Goal: Task Accomplishment & Management: Use online tool/utility

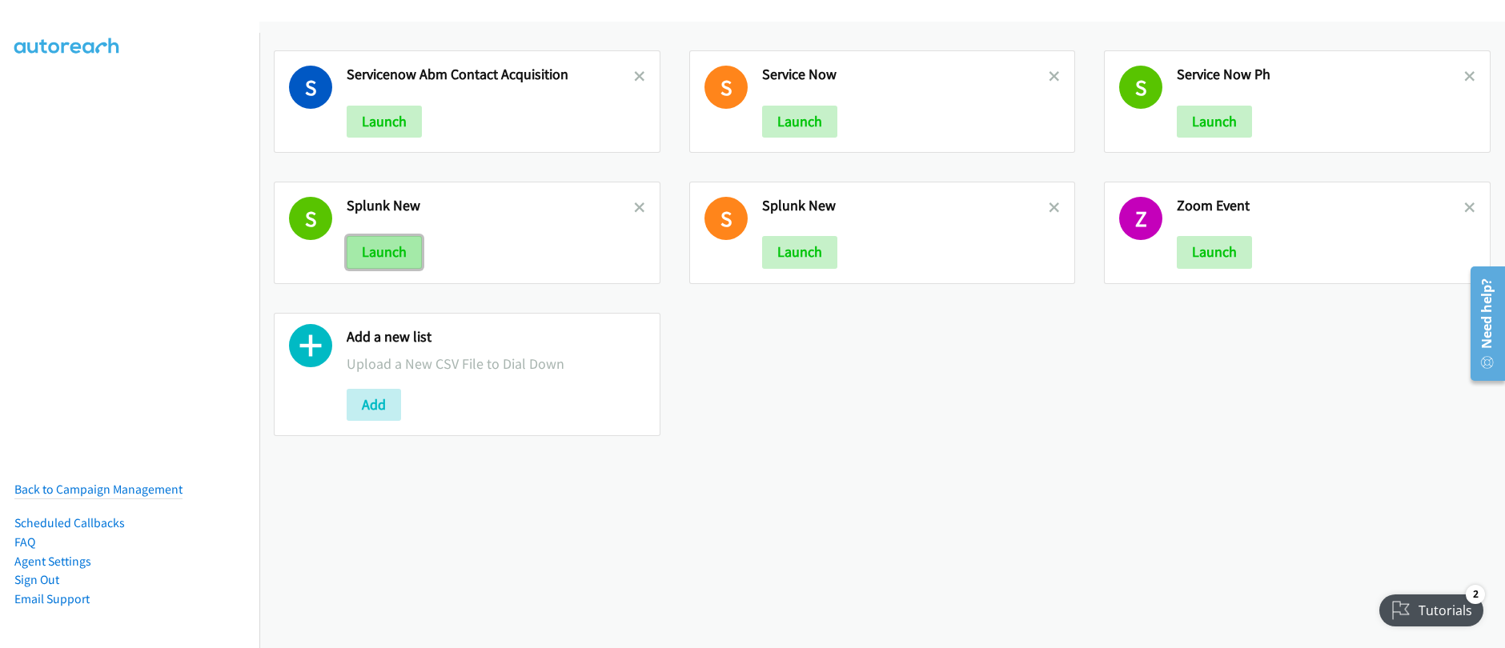
click at [384, 256] on button "Launch" at bounding box center [384, 252] width 75 height 32
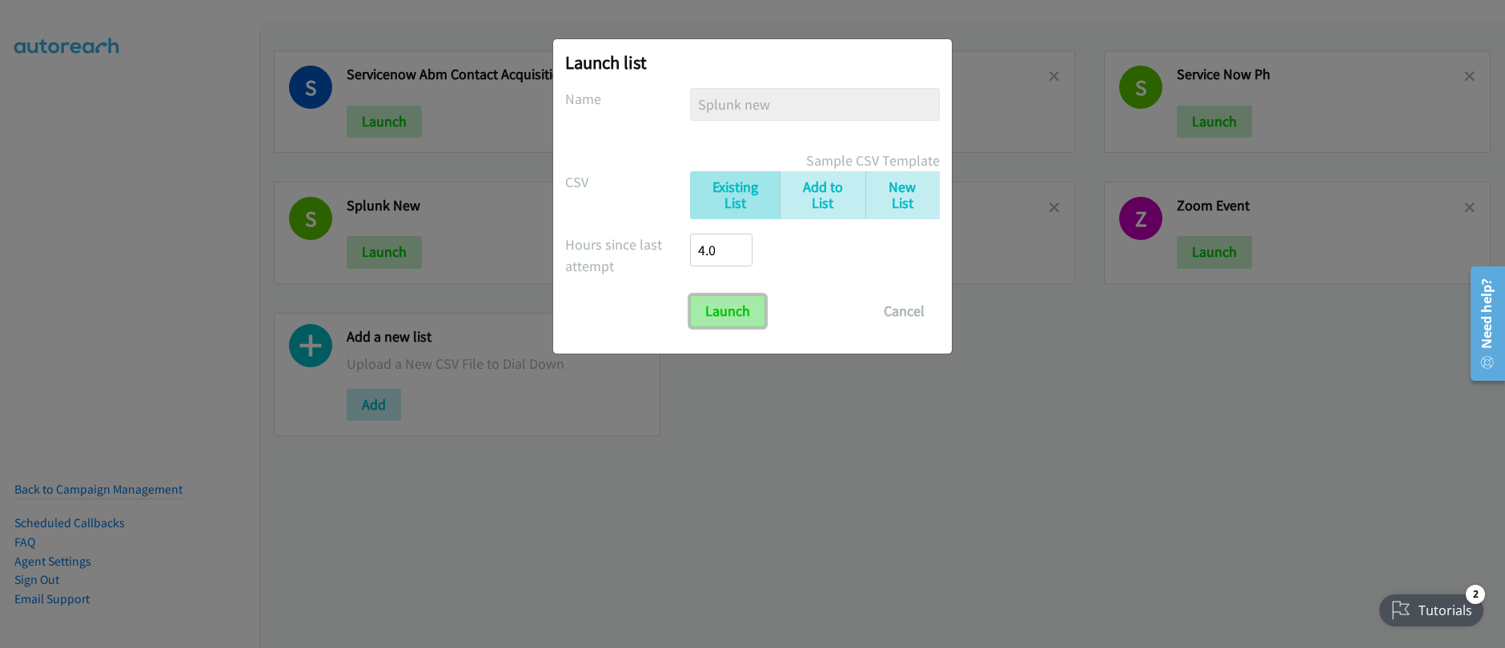
click at [738, 320] on input "Launch" at bounding box center [727, 311] width 75 height 32
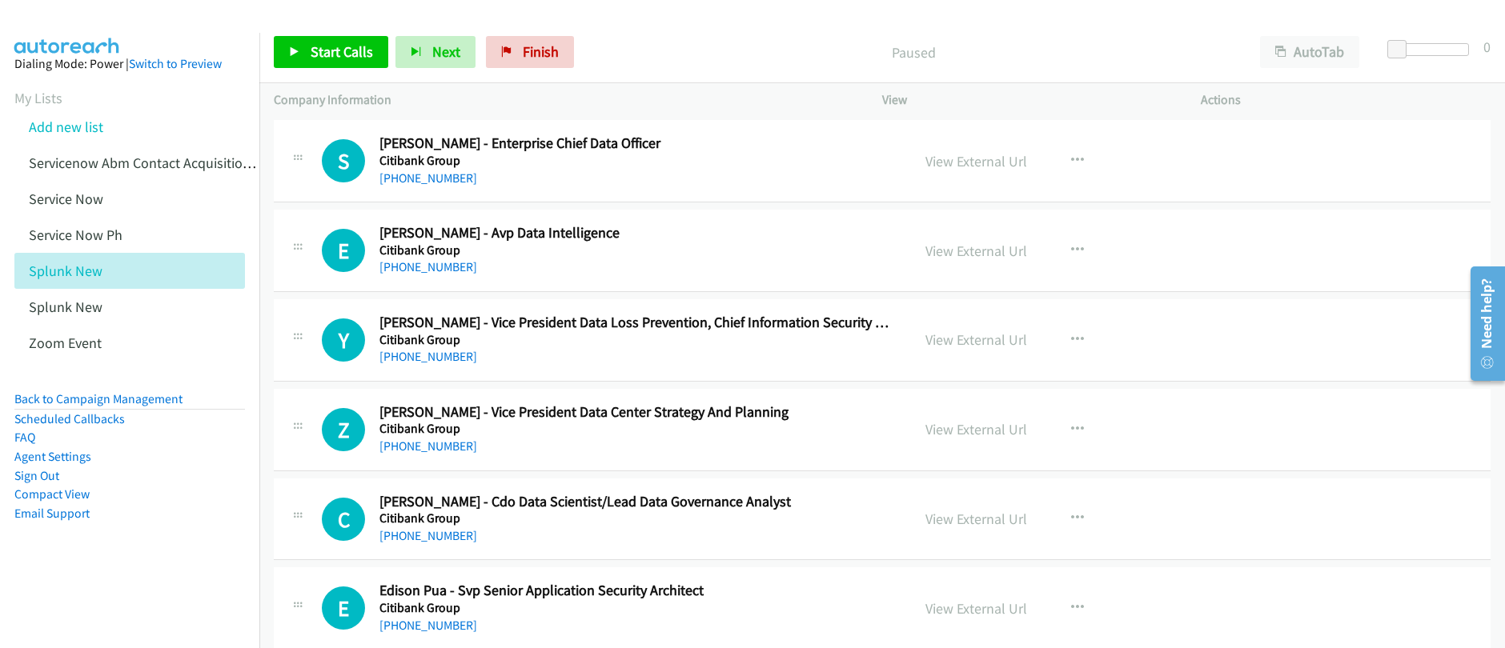
scroll to position [5424, 0]
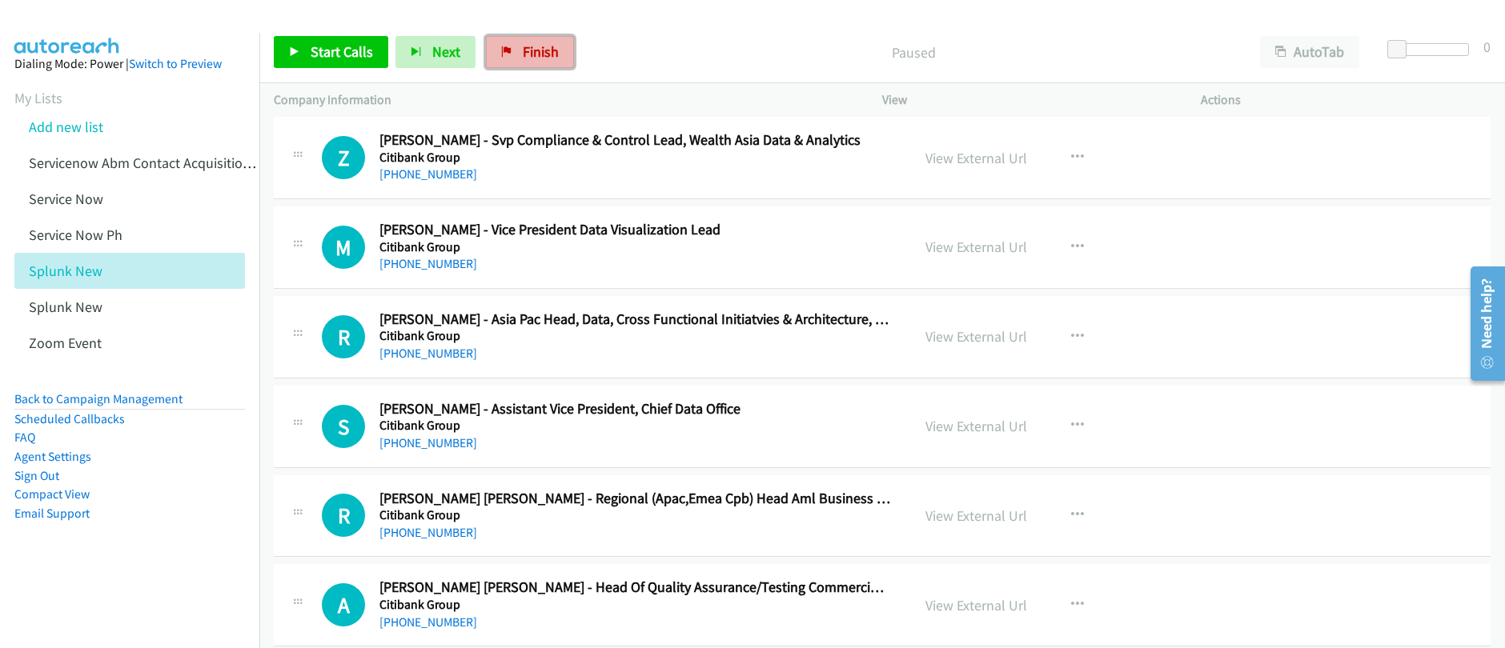
click at [538, 45] on span "Finish" at bounding box center [541, 51] width 36 height 18
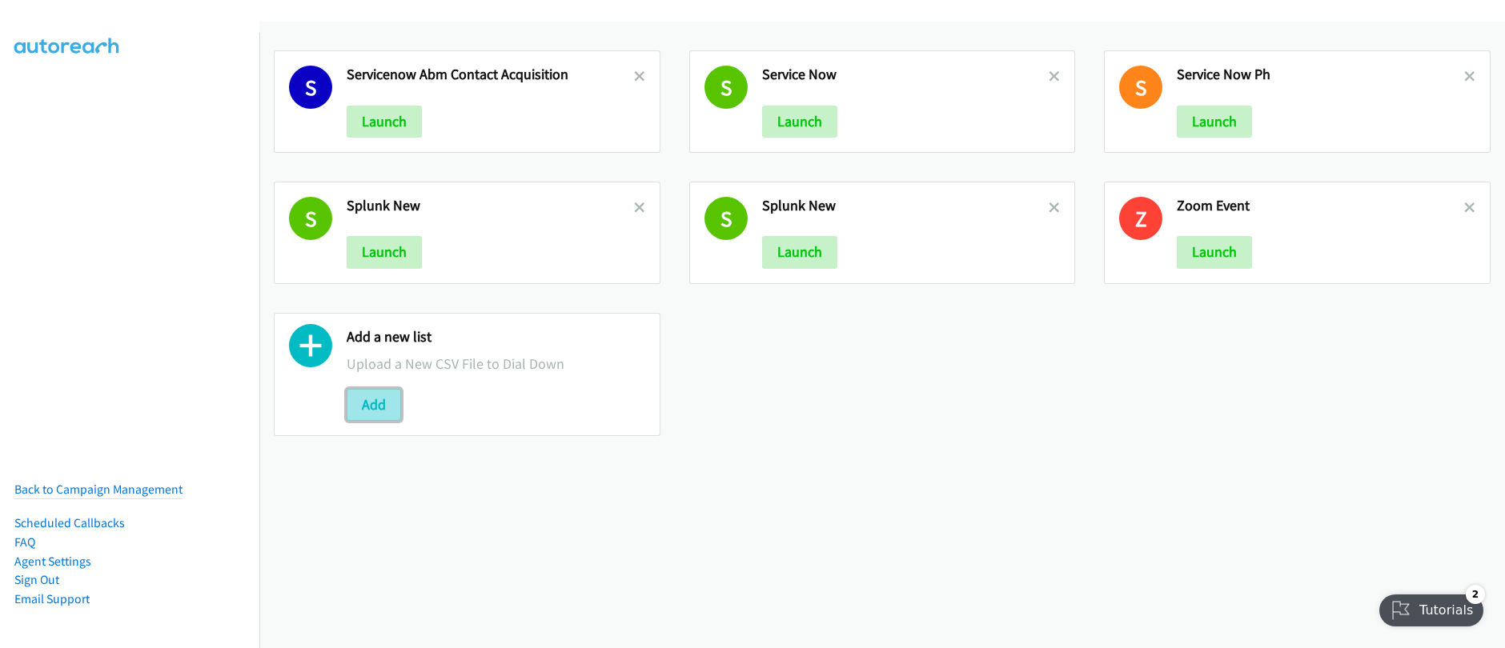
click at [367, 415] on button "Add" at bounding box center [374, 405] width 54 height 32
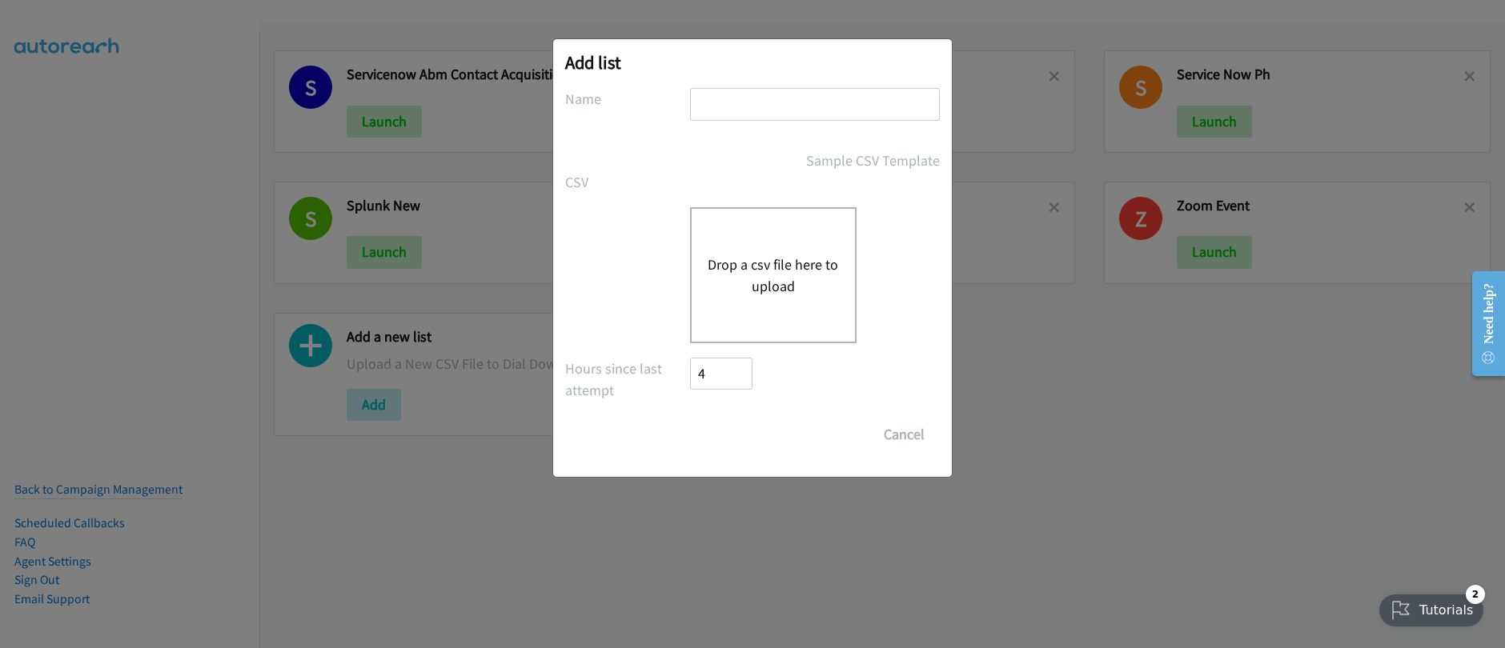
click at [774, 108] on input "text" at bounding box center [815, 104] width 250 height 33
type input "Splunk"
click at [700, 177] on div "CSV Existing List Add to List New List" at bounding box center [752, 182] width 375 height 22
click at [812, 295] on button "Drop a csv file here to upload" at bounding box center [773, 275] width 131 height 43
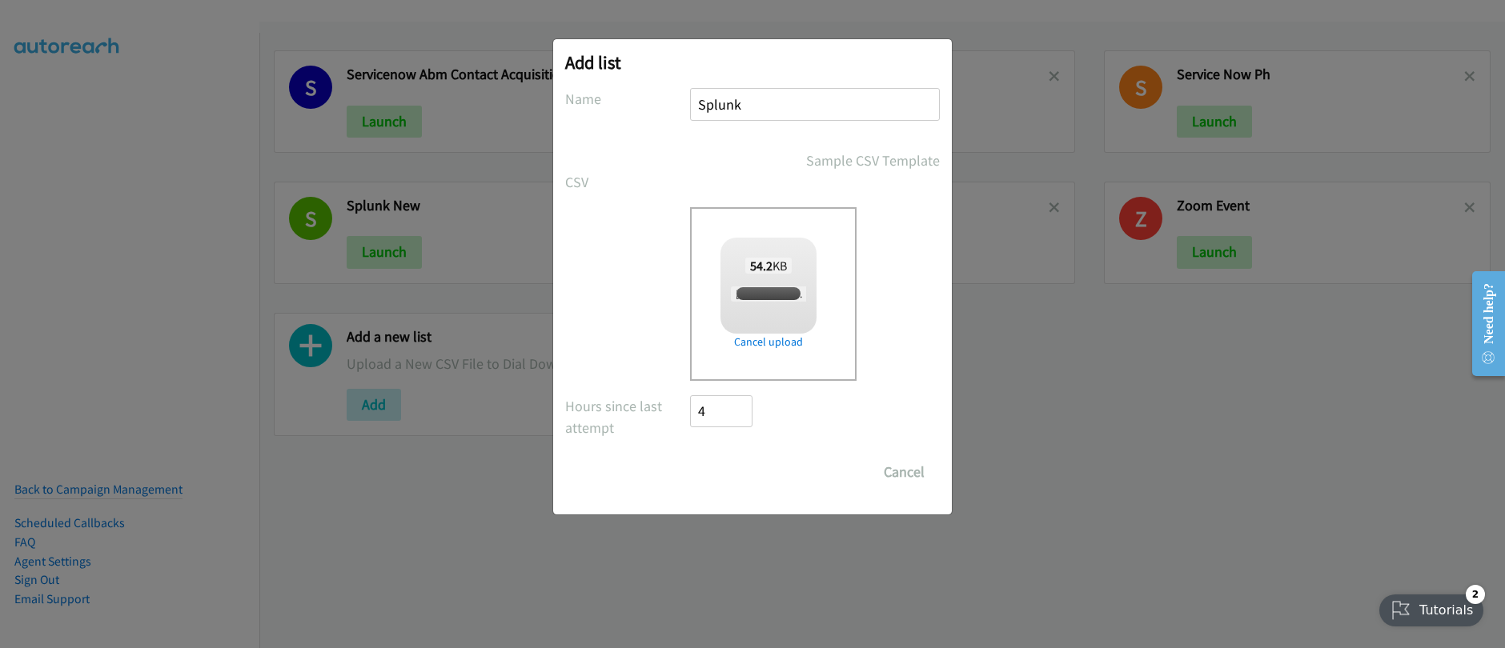
checkbox input "true"
click at [752, 470] on input "Save List" at bounding box center [732, 472] width 84 height 32
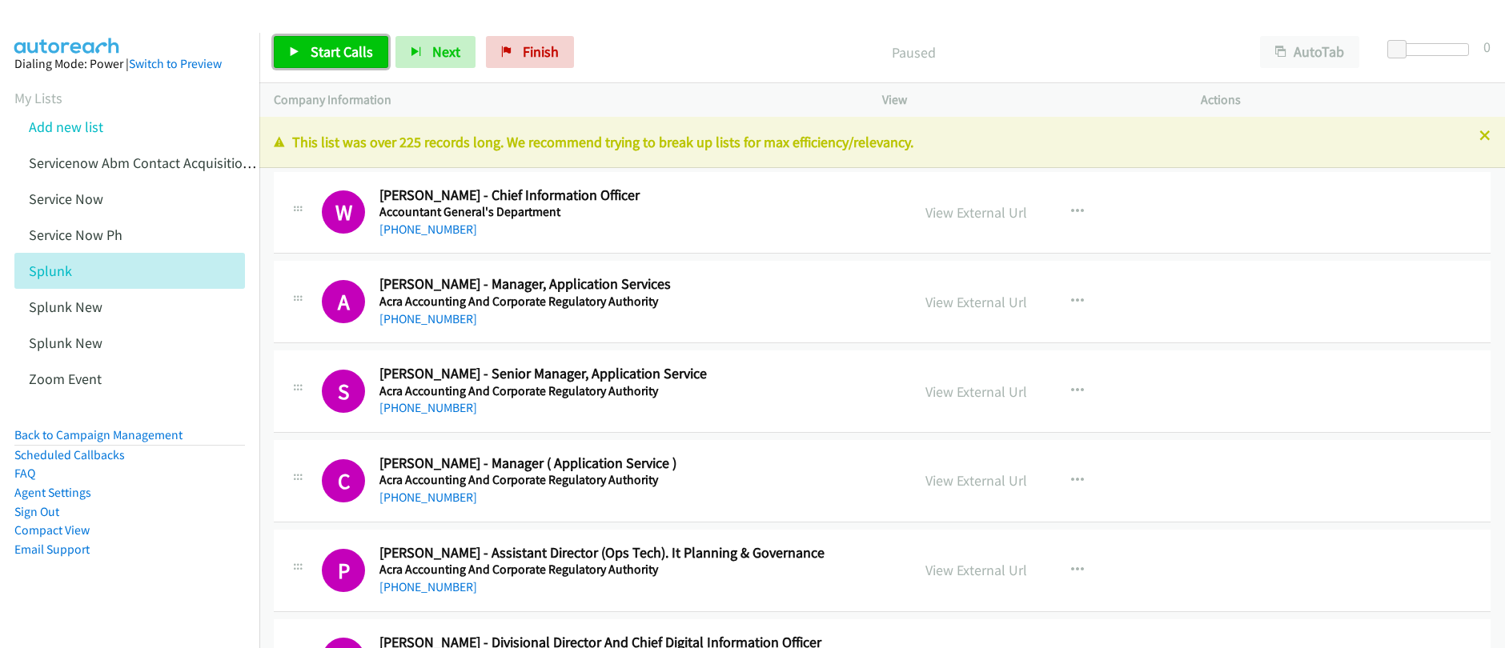
click at [325, 52] on span "Start Calls" at bounding box center [342, 51] width 62 height 18
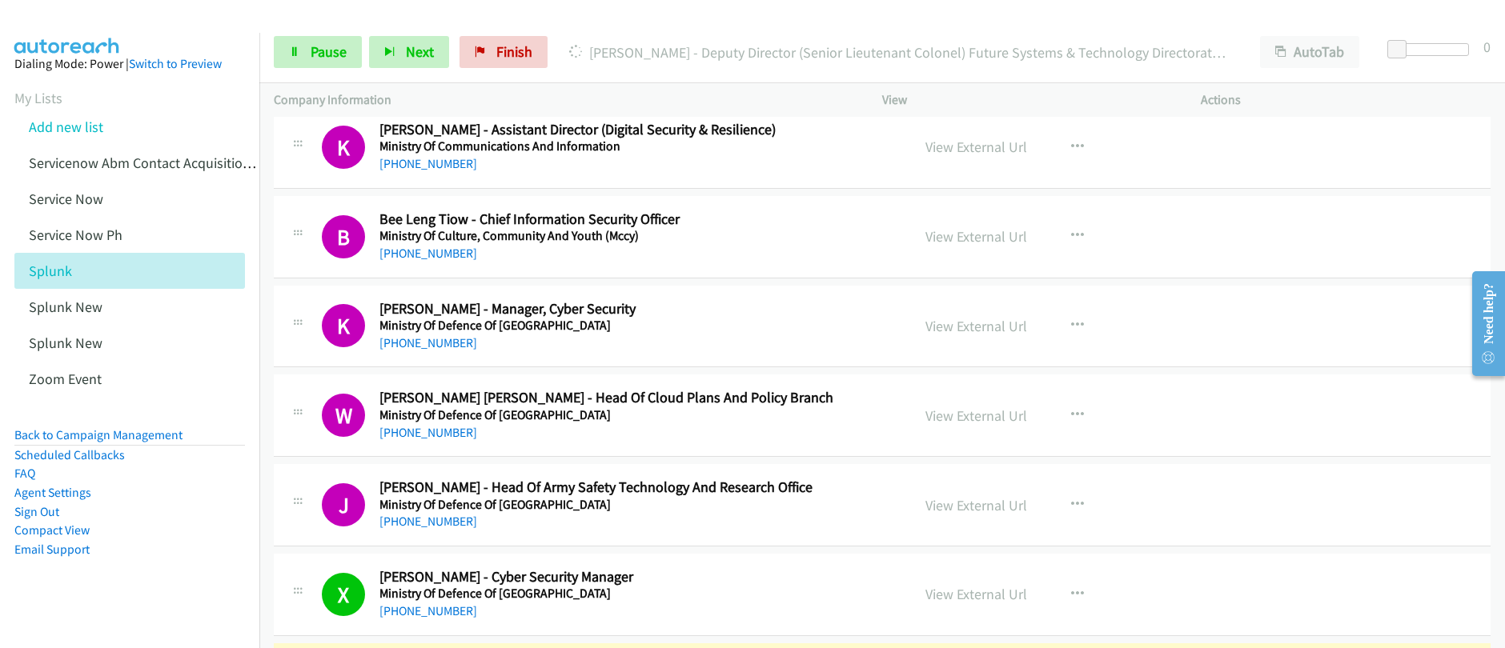
scroll to position [4181, 0]
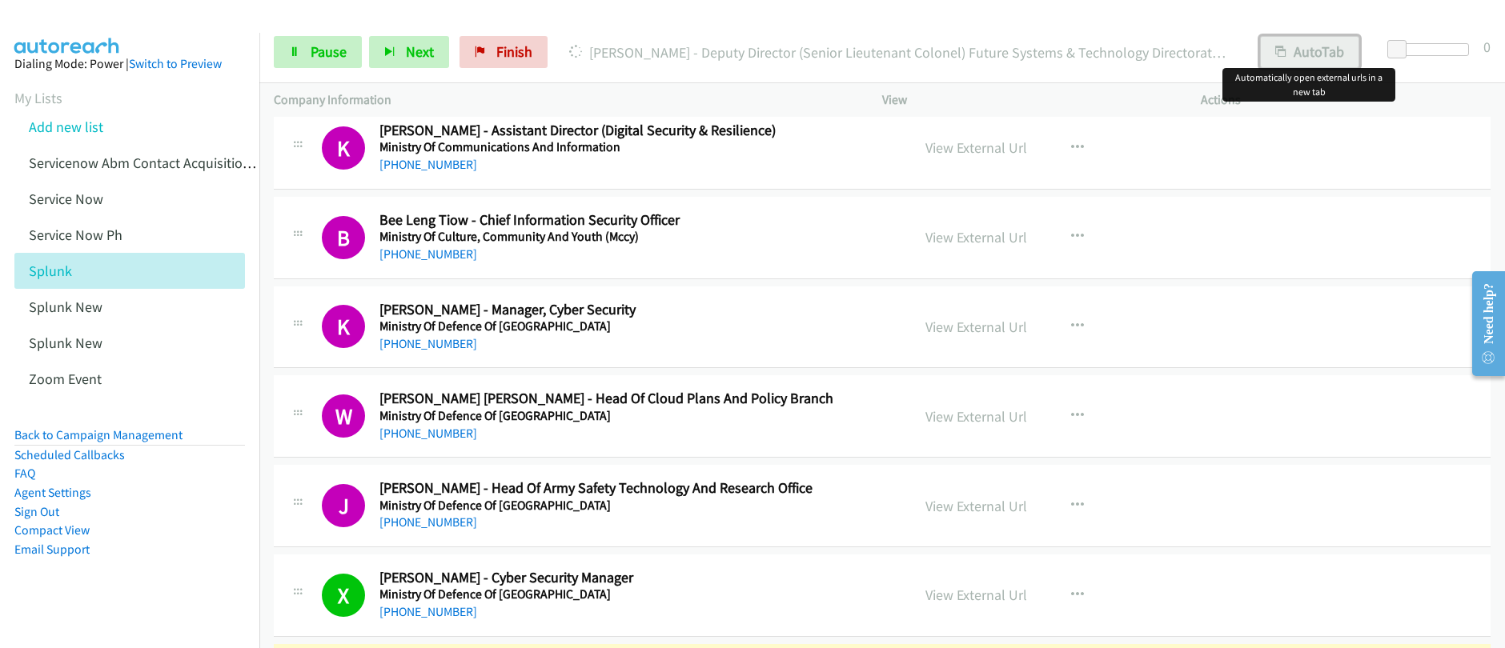
click at [1295, 54] on button "AutoTab" at bounding box center [1309, 52] width 99 height 32
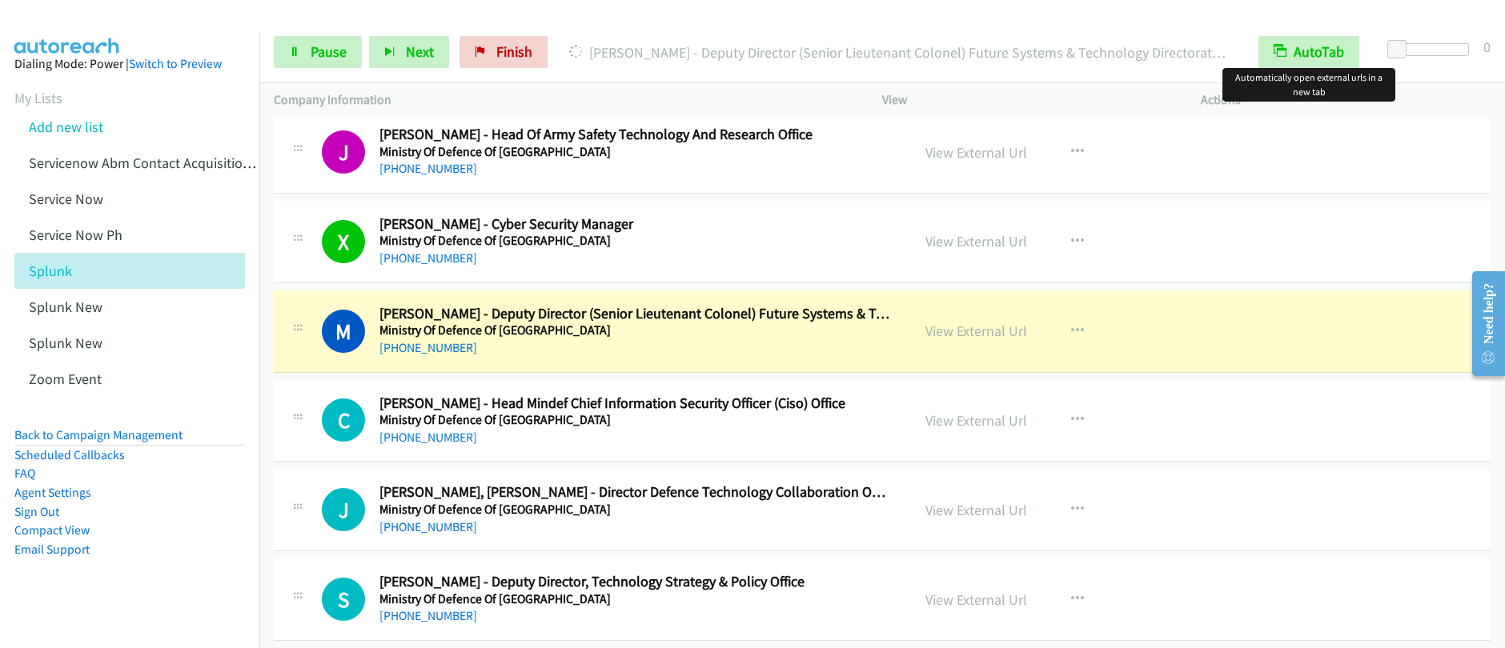
scroll to position [4711, 0]
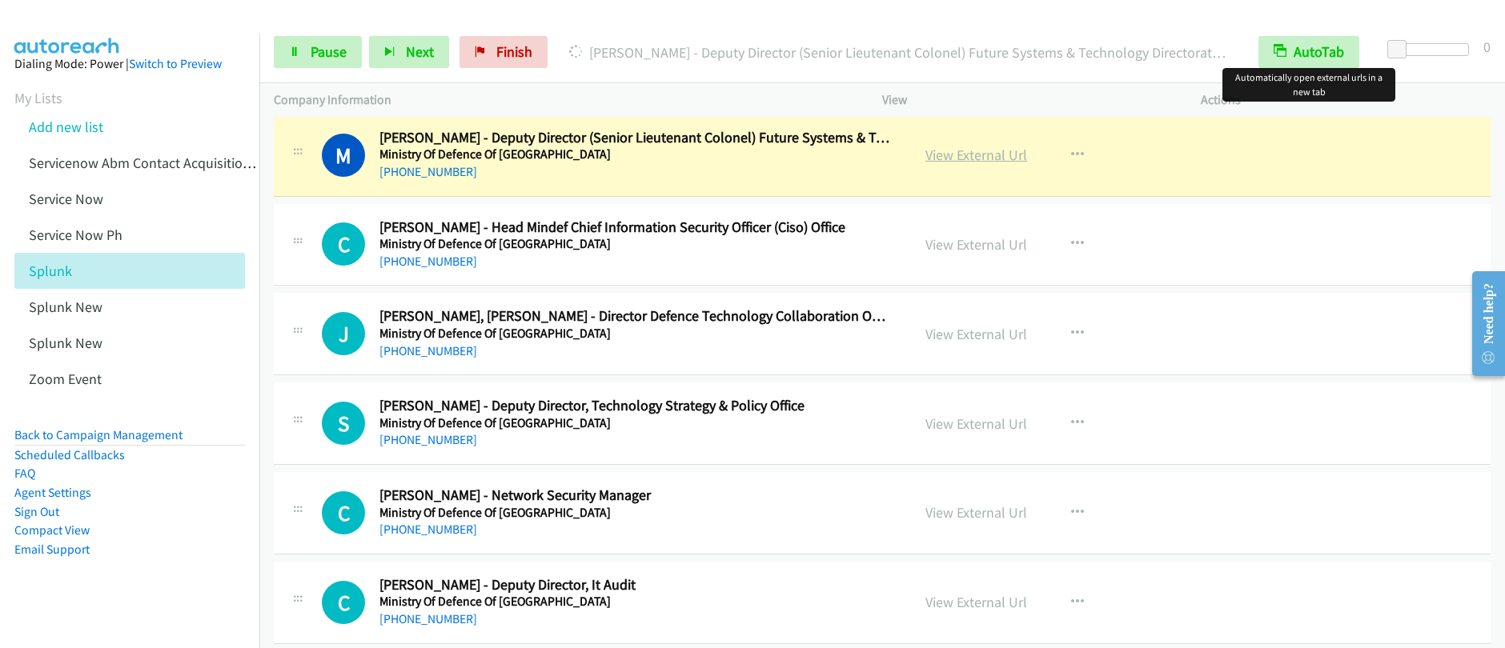
click at [961, 156] on link "View External Url" at bounding box center [976, 155] width 102 height 18
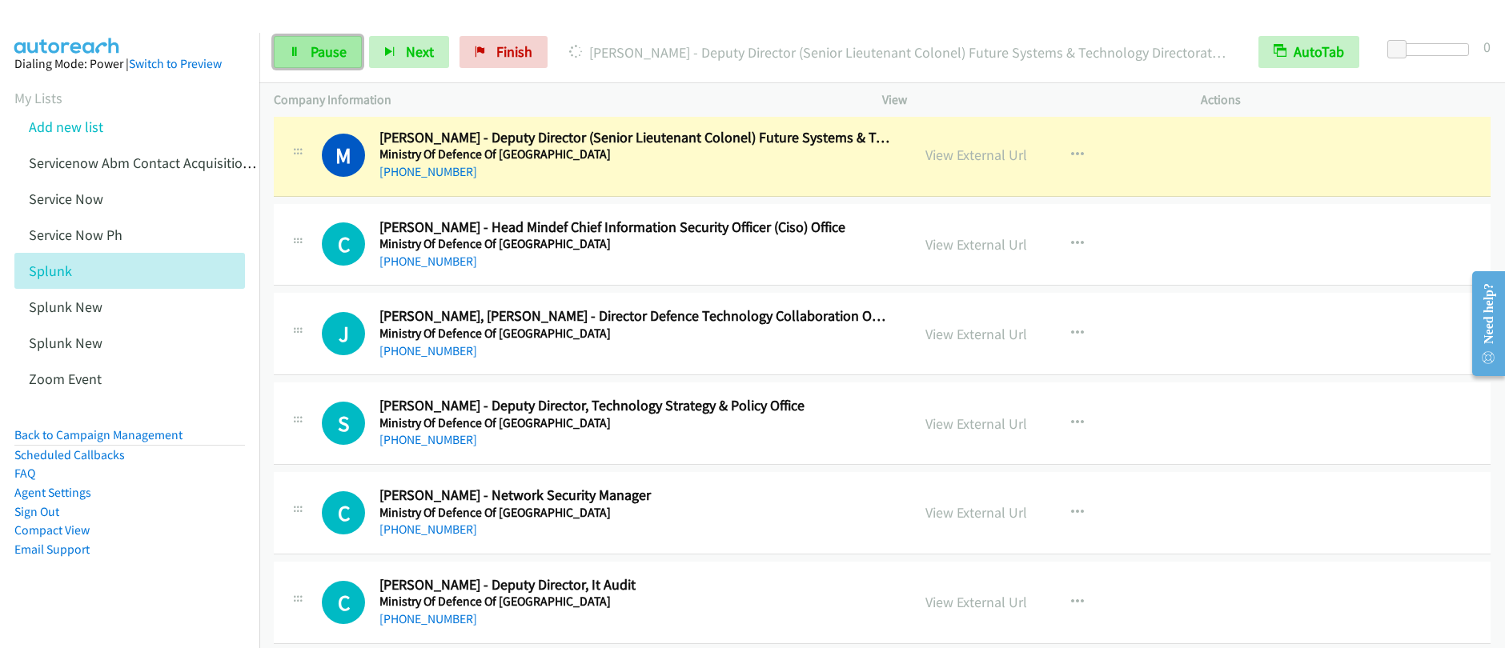
click at [313, 59] on span "Pause" at bounding box center [329, 51] width 36 height 18
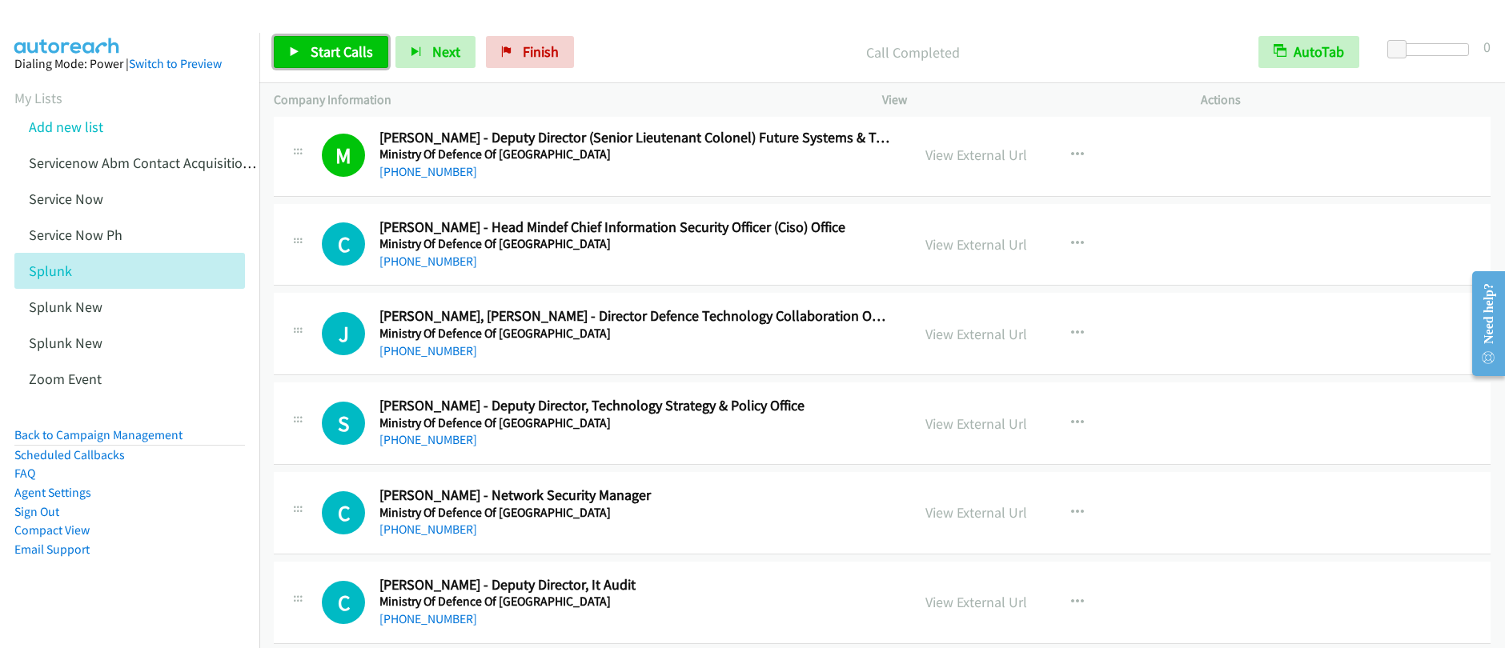
click at [347, 54] on span "Start Calls" at bounding box center [342, 51] width 62 height 18
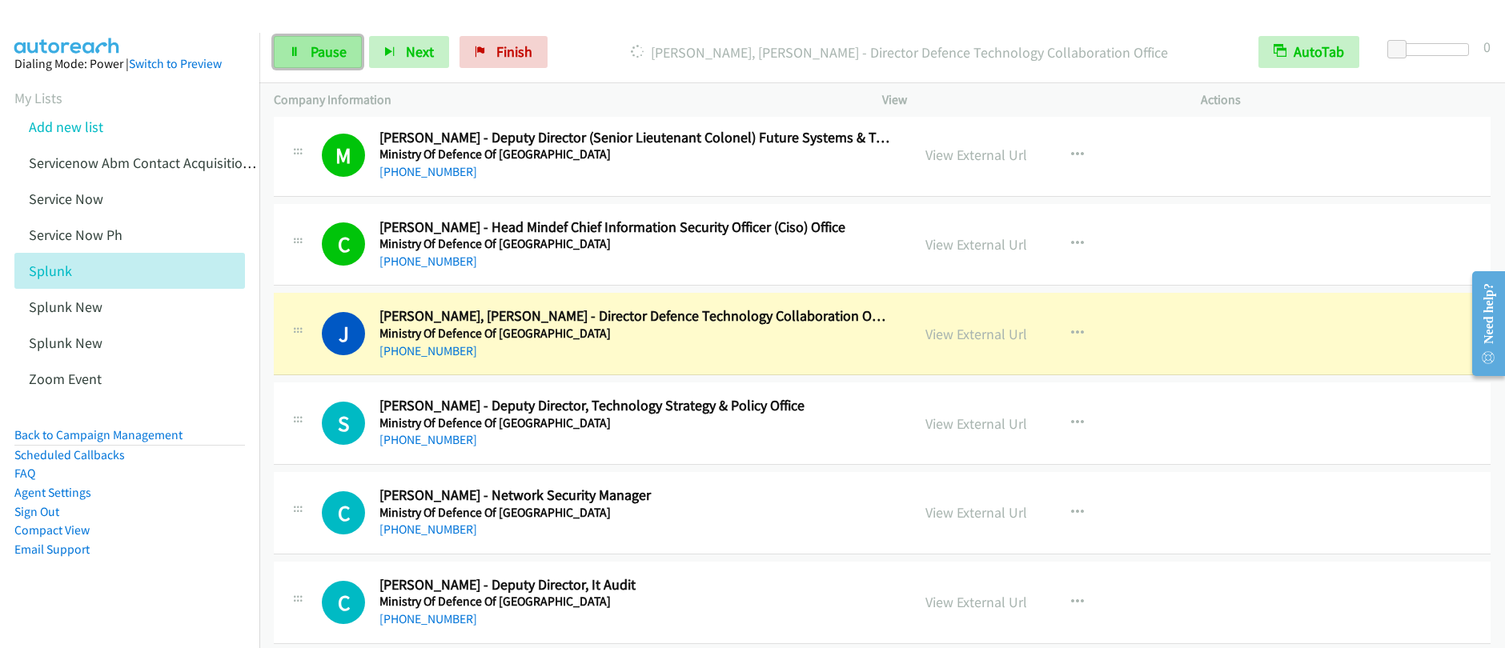
click at [334, 55] on span "Pause" at bounding box center [329, 51] width 36 height 18
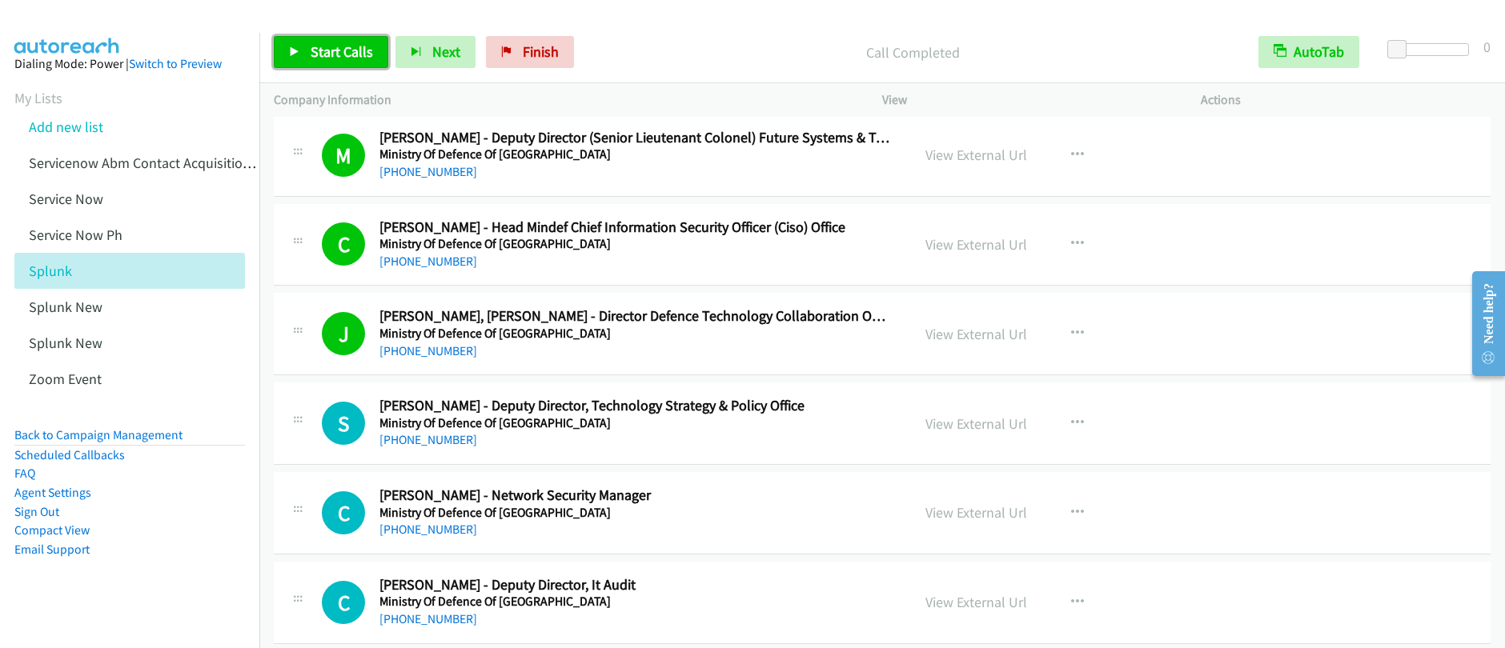
click at [346, 54] on span "Start Calls" at bounding box center [342, 51] width 62 height 18
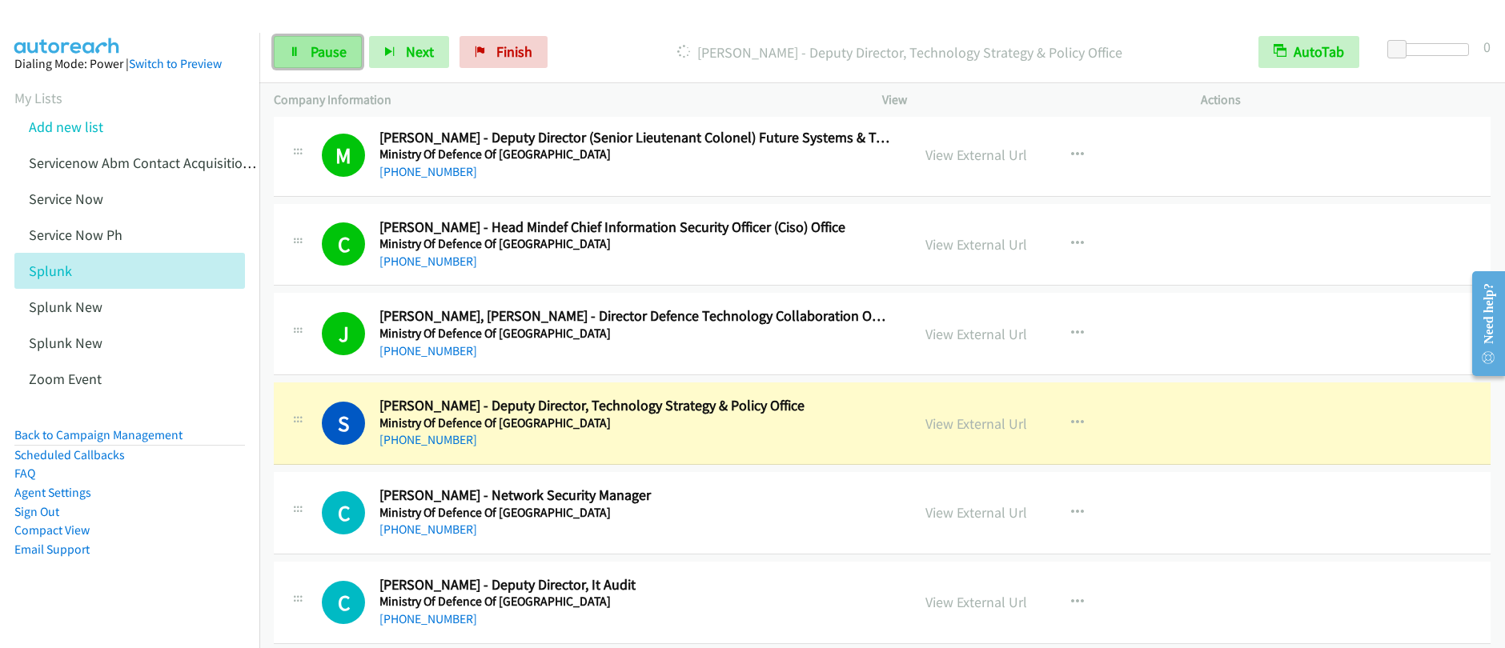
click at [320, 60] on span "Pause" at bounding box center [329, 51] width 36 height 18
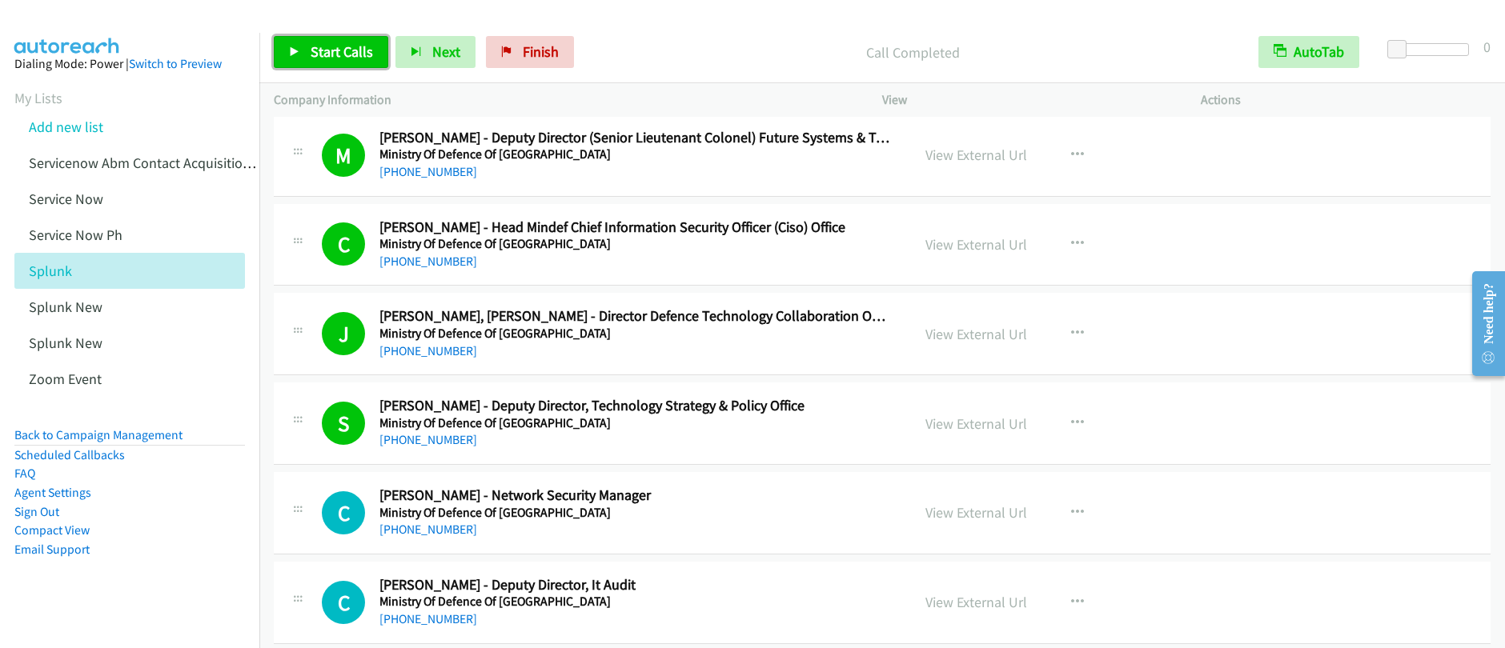
click at [303, 60] on link "Start Calls" at bounding box center [331, 52] width 114 height 32
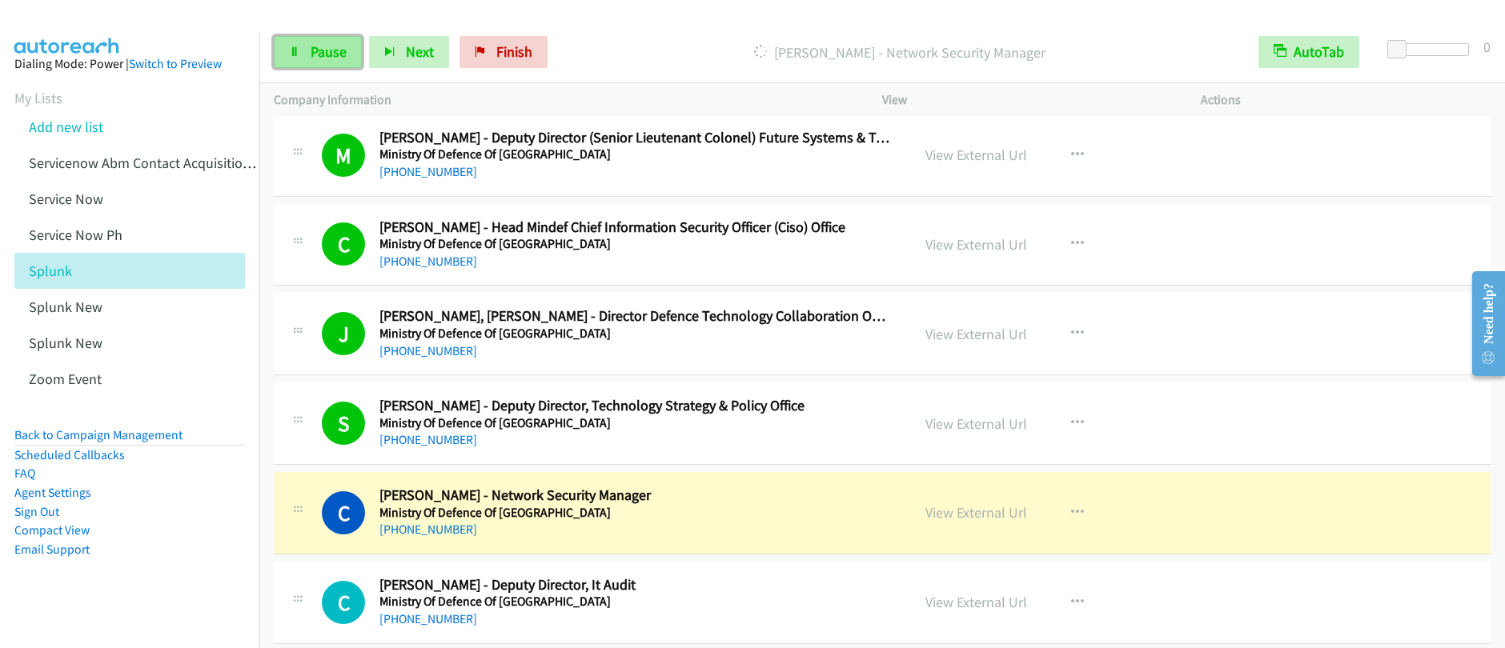
click at [339, 51] on span "Pause" at bounding box center [329, 51] width 36 height 18
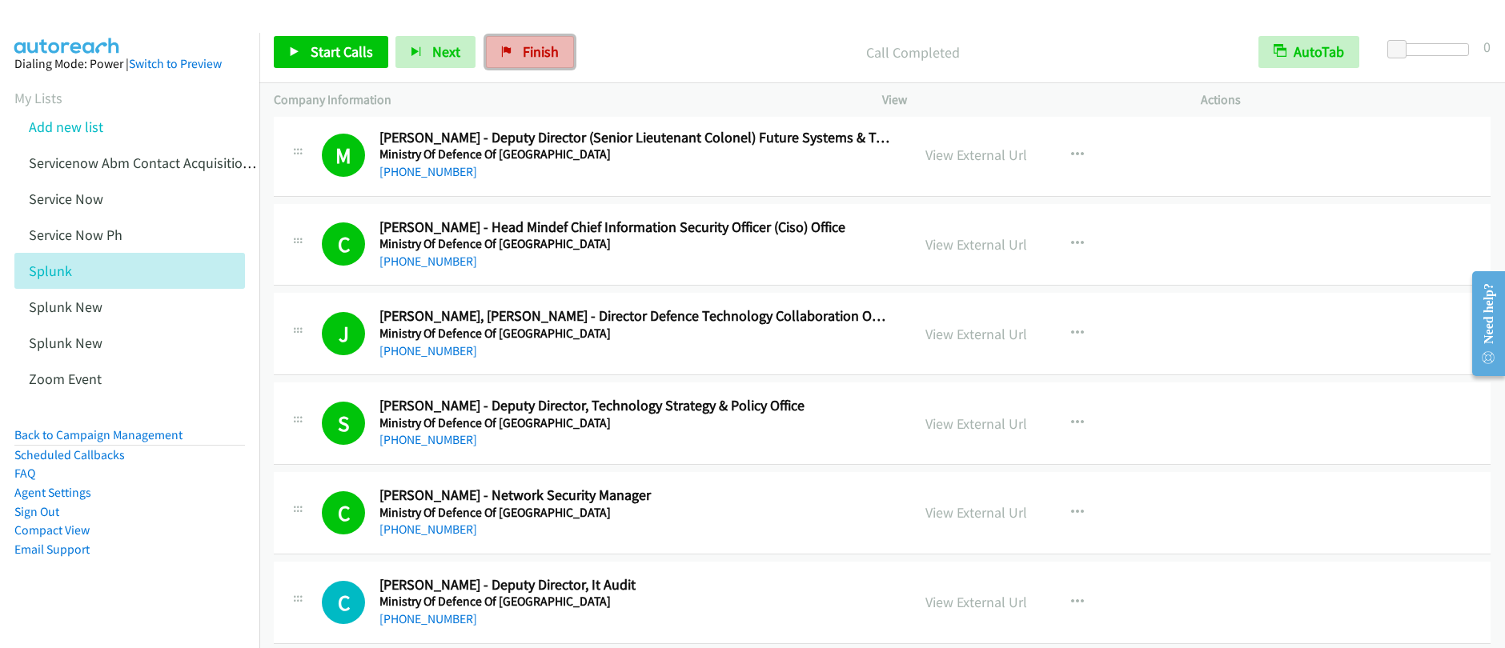
click at [524, 57] on span "Finish" at bounding box center [541, 51] width 36 height 18
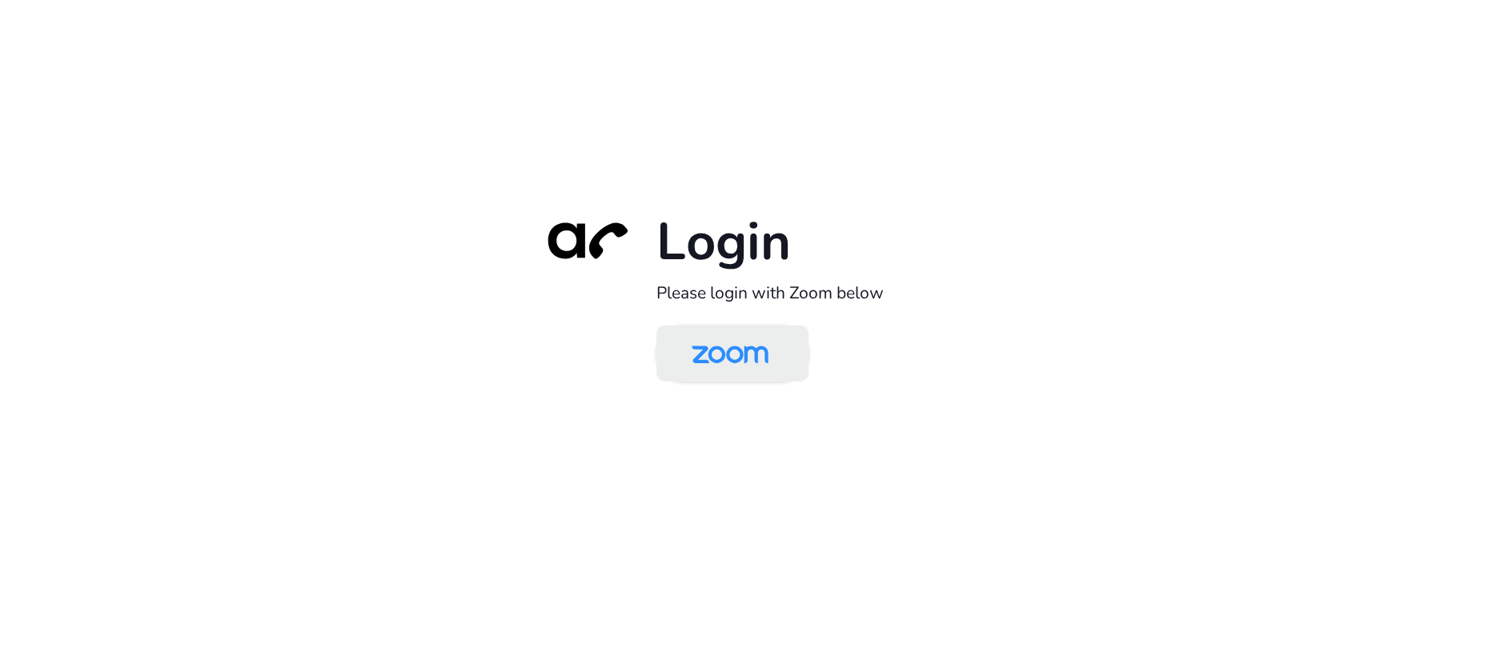
click at [732, 373] on img at bounding box center [730, 355] width 110 height 52
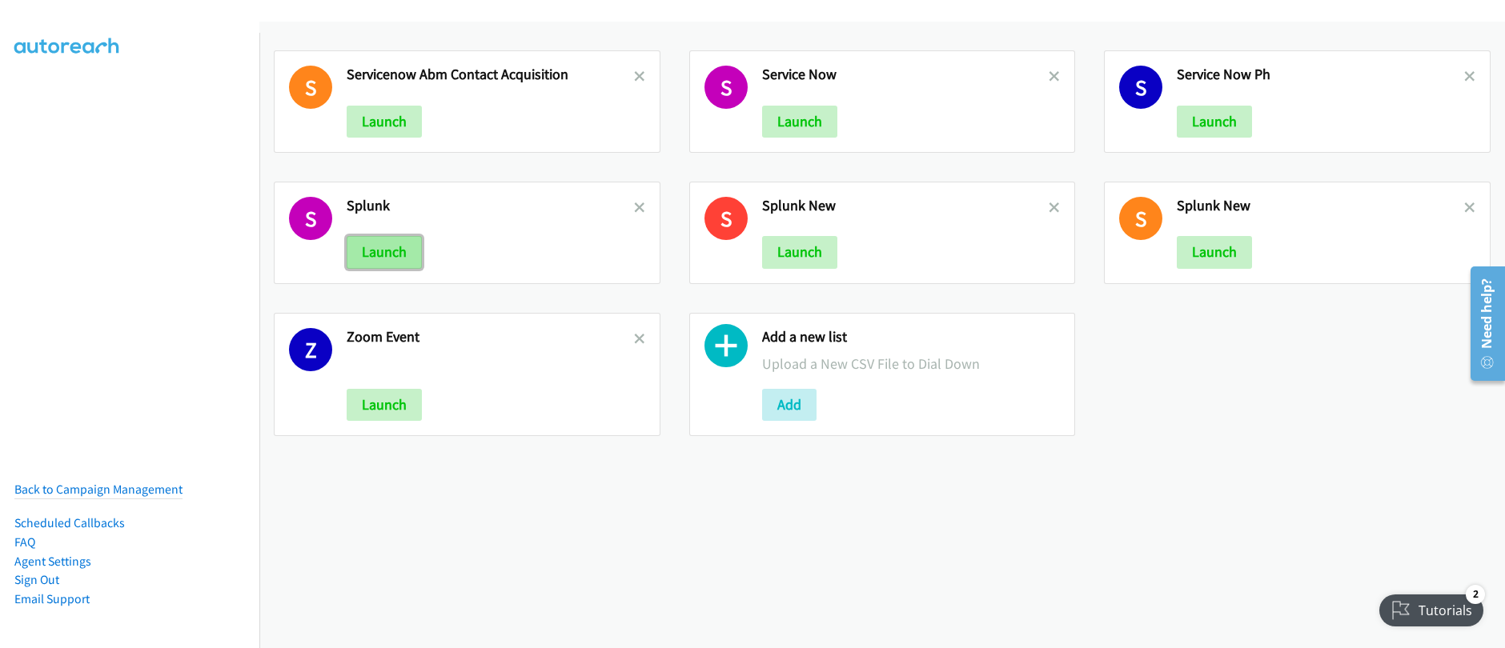
click at [385, 256] on button "Launch" at bounding box center [384, 252] width 75 height 32
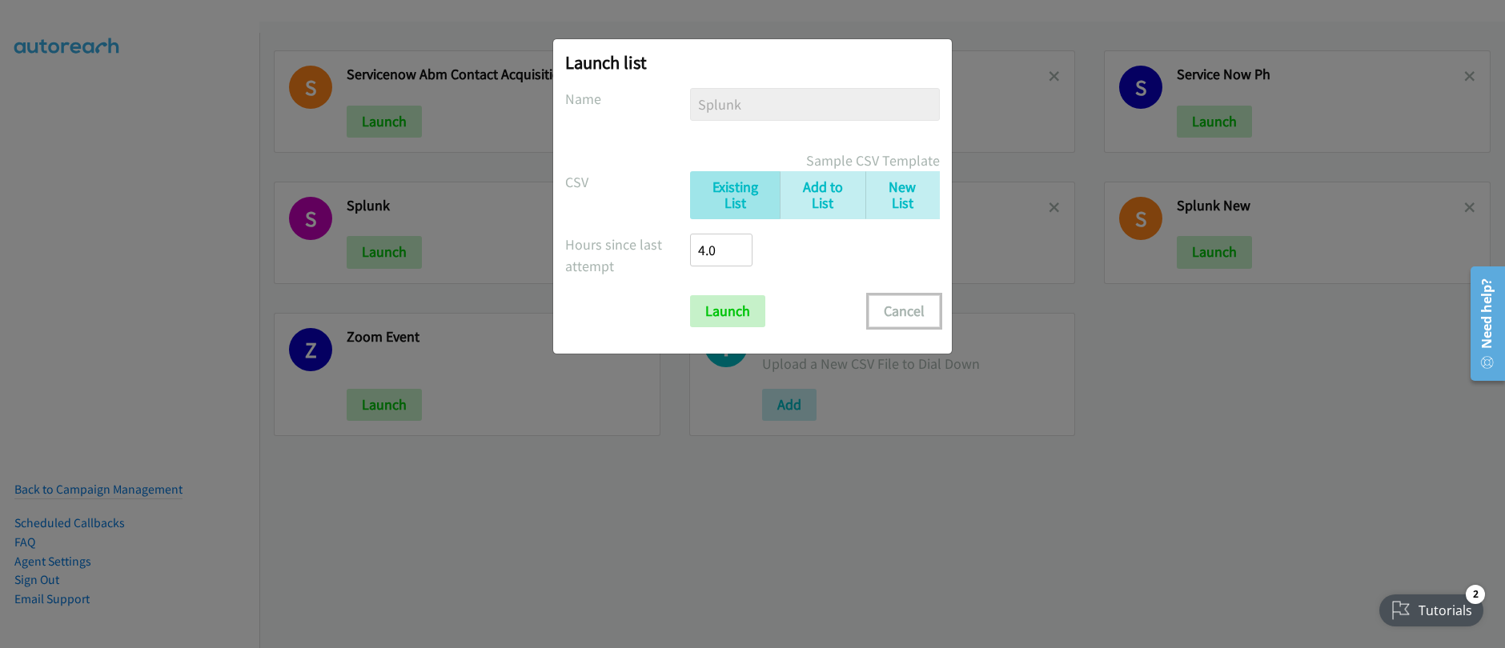
click at [911, 319] on button "Cancel" at bounding box center [903, 311] width 71 height 32
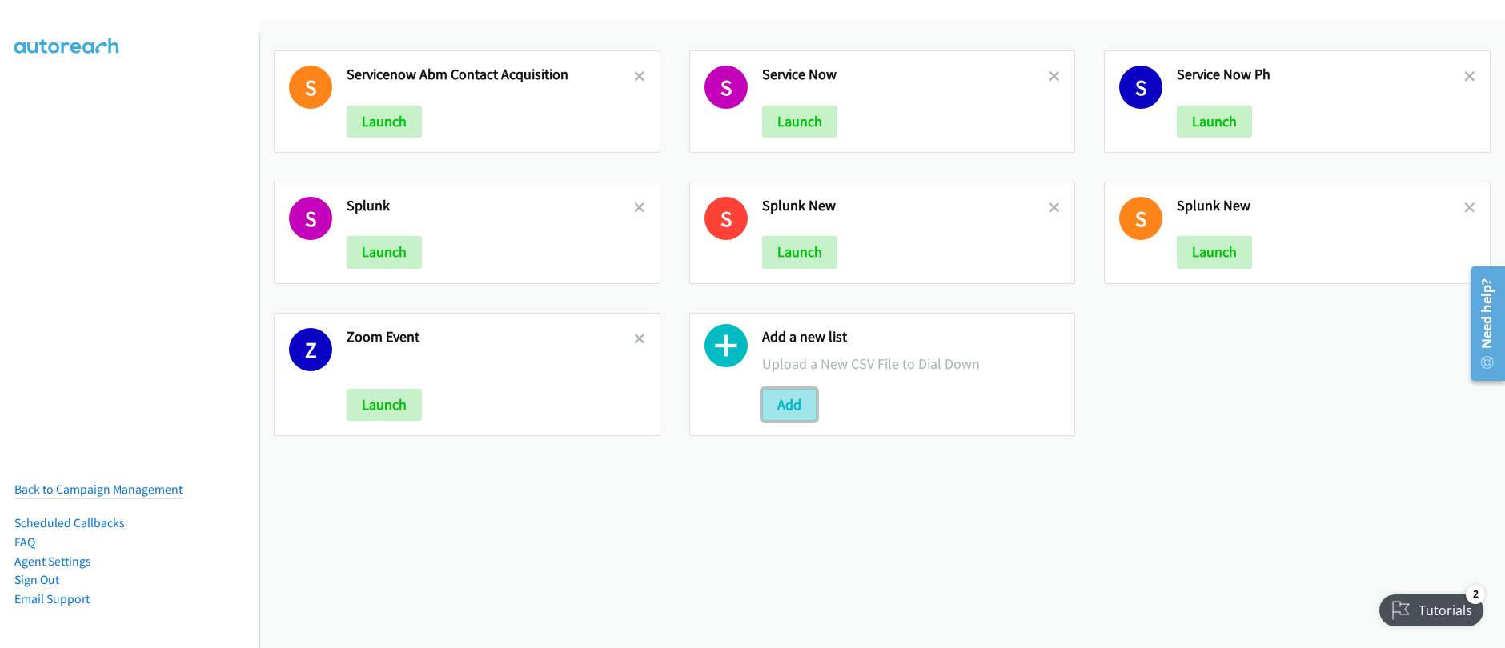
click at [791, 407] on button "Add" at bounding box center [789, 405] width 54 height 32
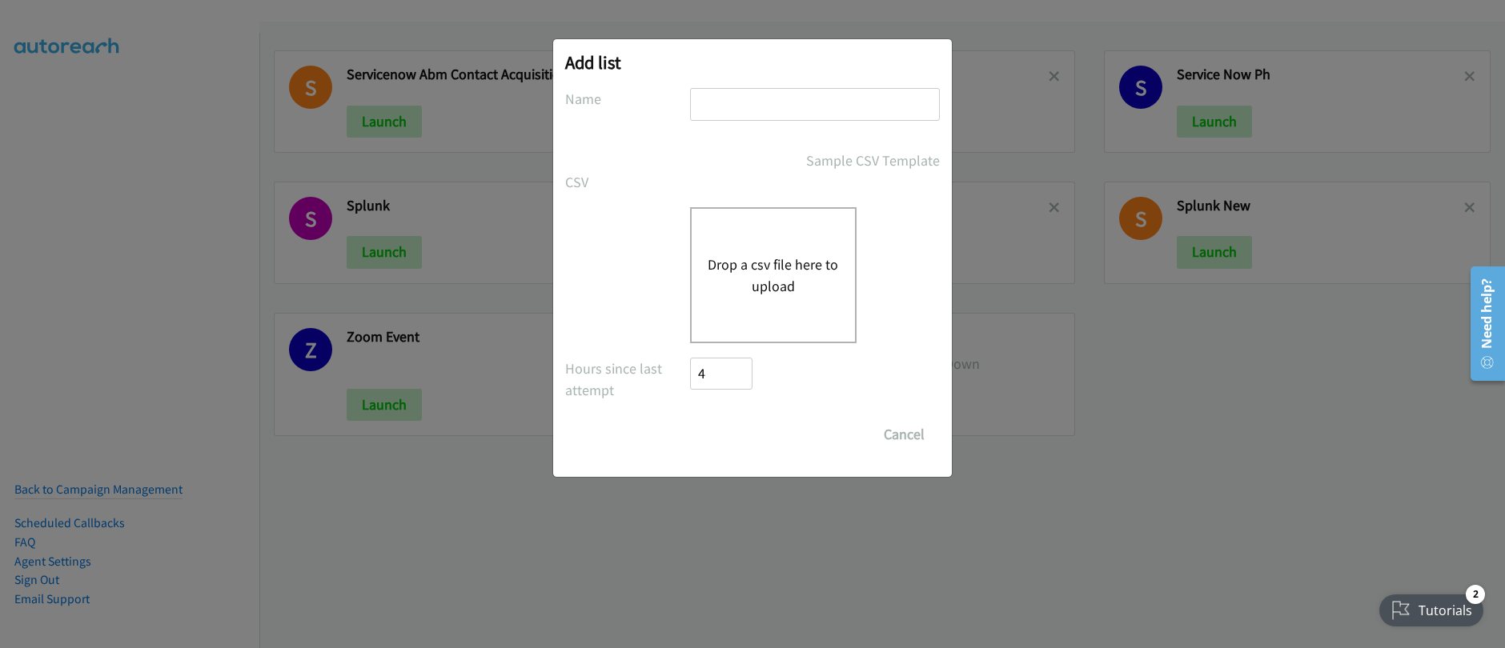
click at [799, 105] on input "text" at bounding box center [815, 104] width 250 height 33
type input "splunk until 2"
click at [746, 239] on div "Drop a csv file here to upload" at bounding box center [773, 275] width 166 height 136
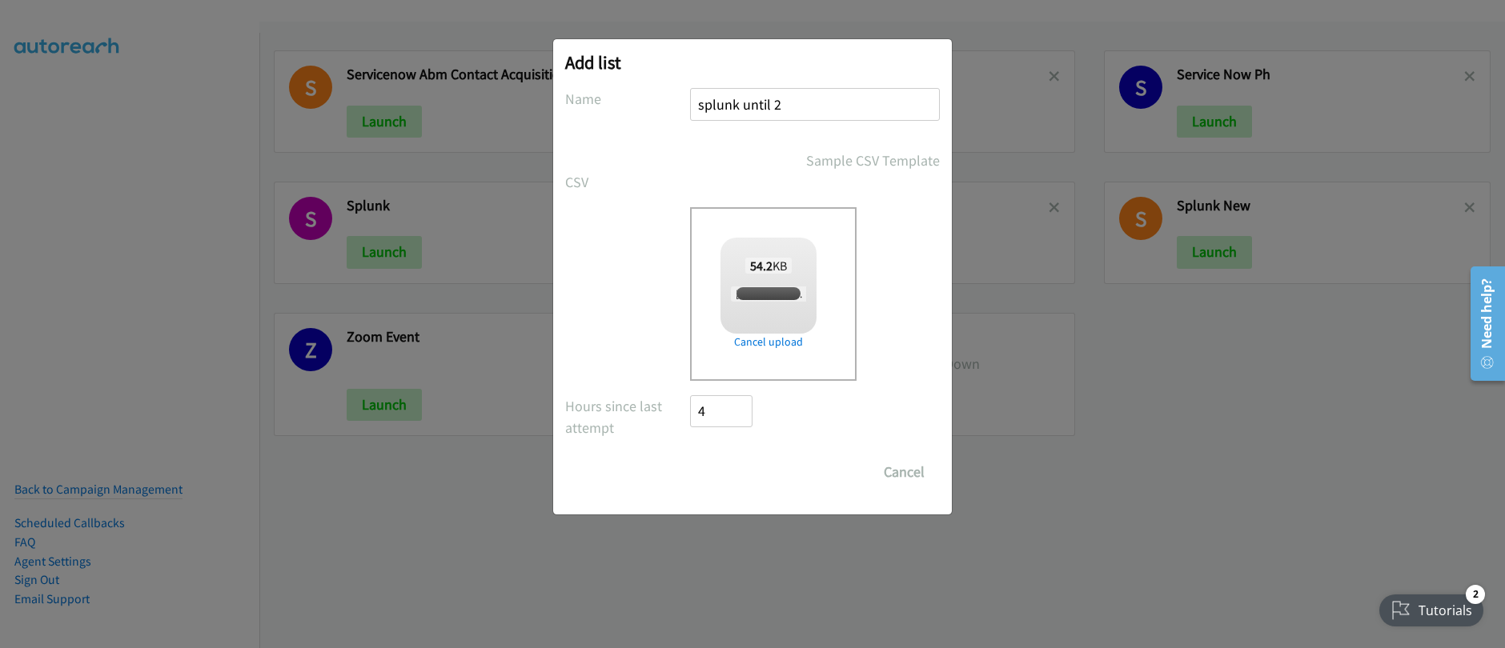
checkbox input "true"
click at [738, 468] on input "Save List" at bounding box center [732, 472] width 84 height 32
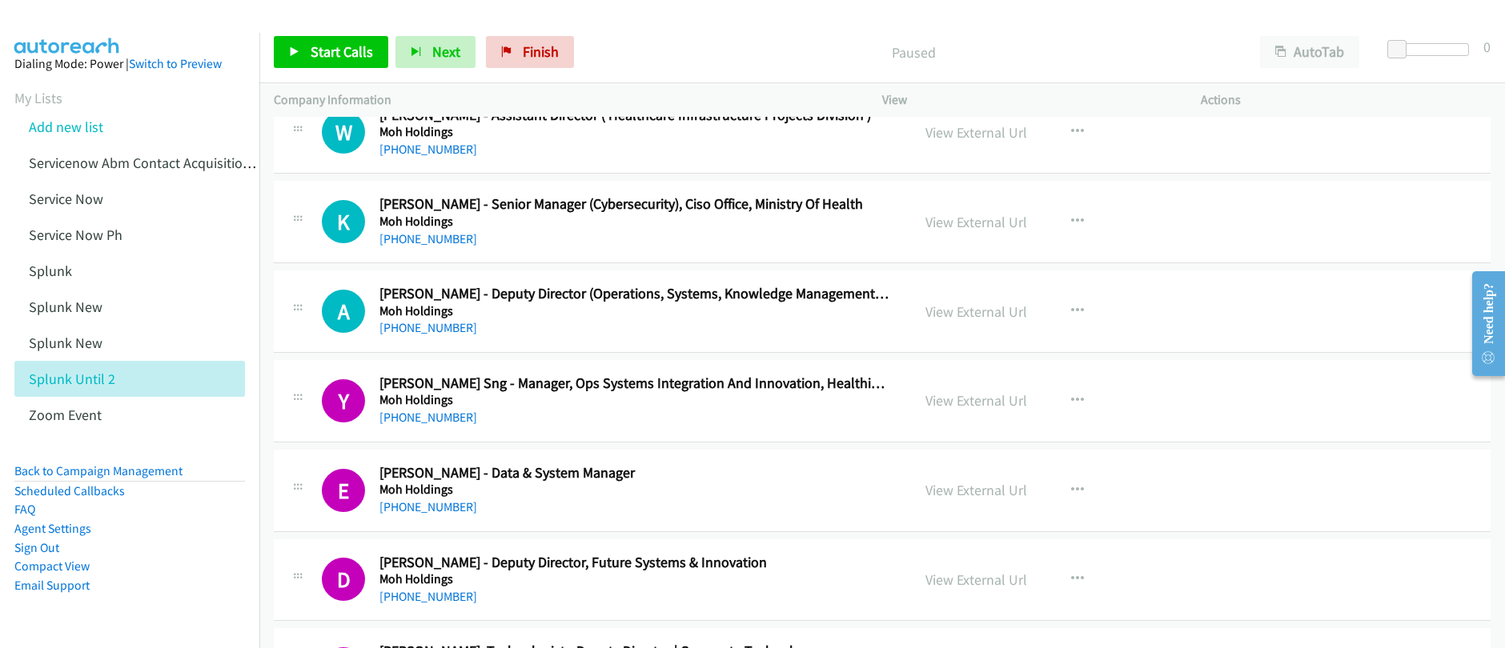
scroll to position [11525, 0]
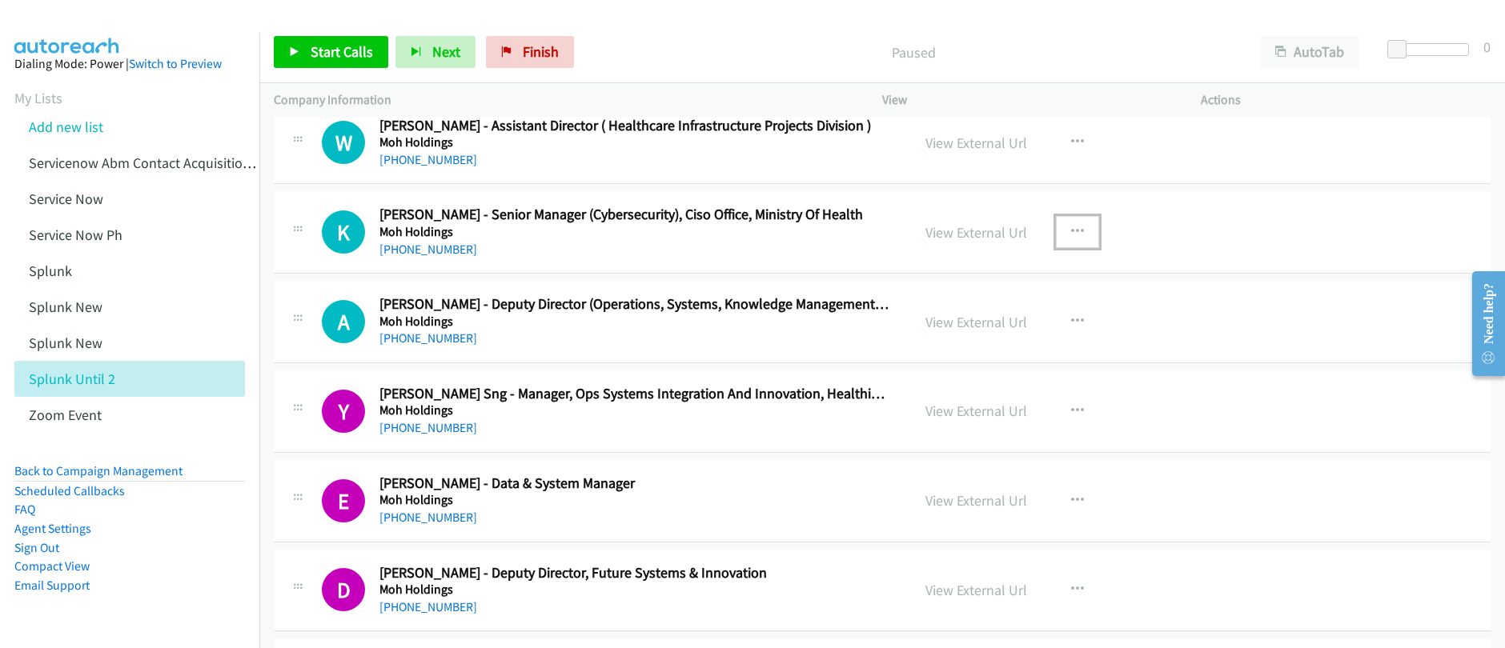
click at [1072, 231] on icon "button" at bounding box center [1077, 232] width 13 height 13
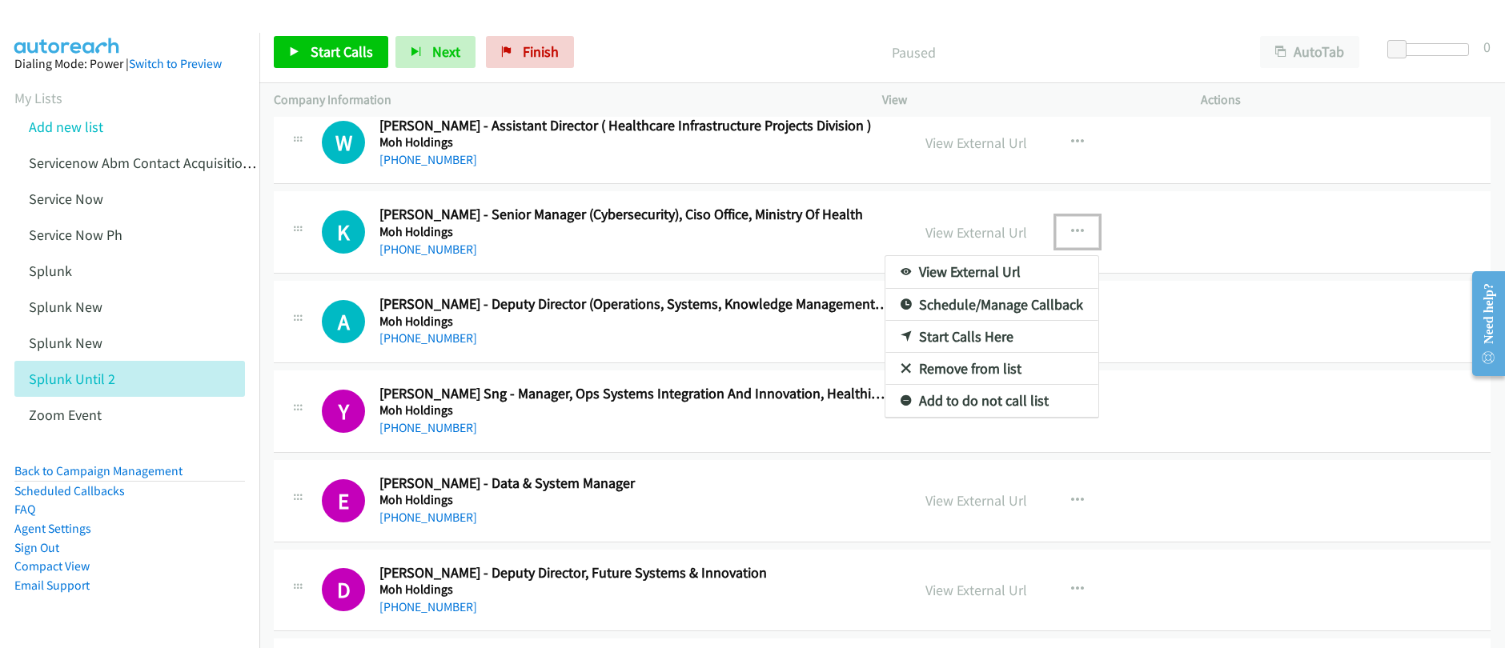
click at [952, 338] on link "Start Calls Here" at bounding box center [991, 337] width 213 height 32
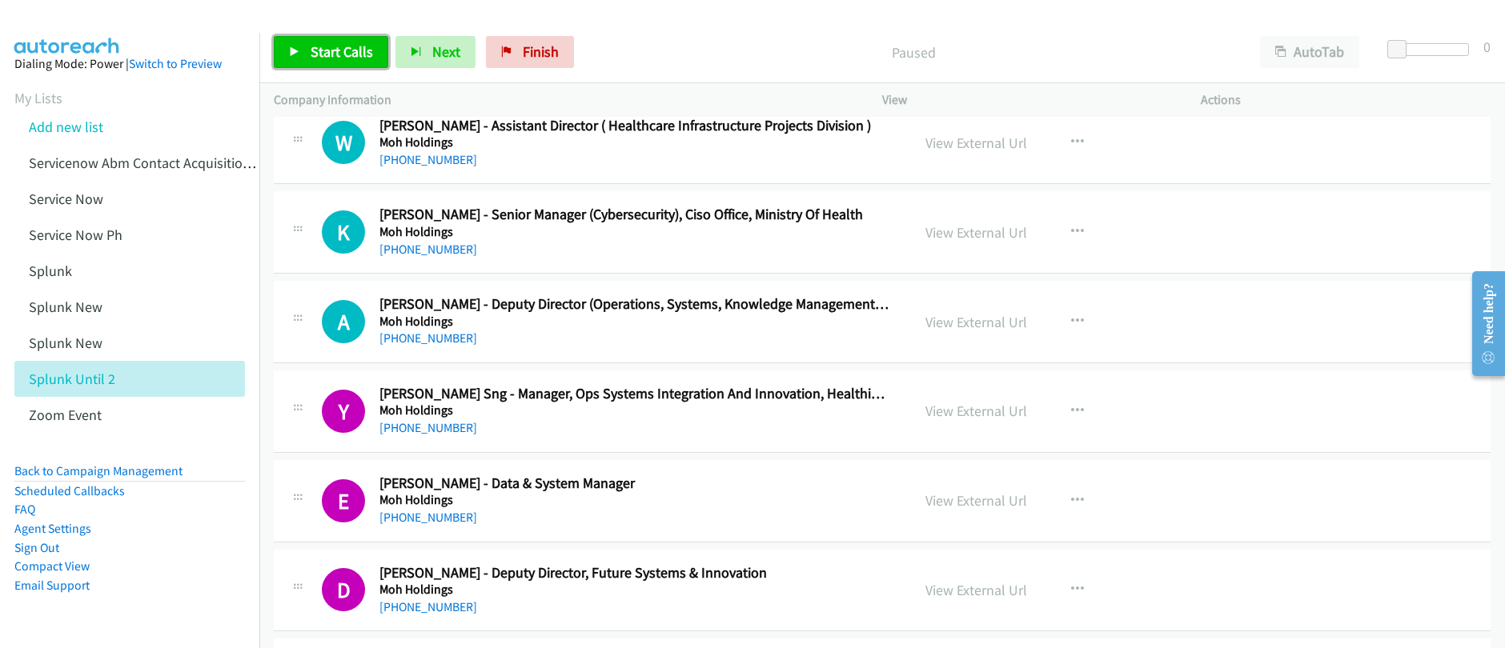
click at [336, 56] on span "Start Calls" at bounding box center [342, 51] width 62 height 18
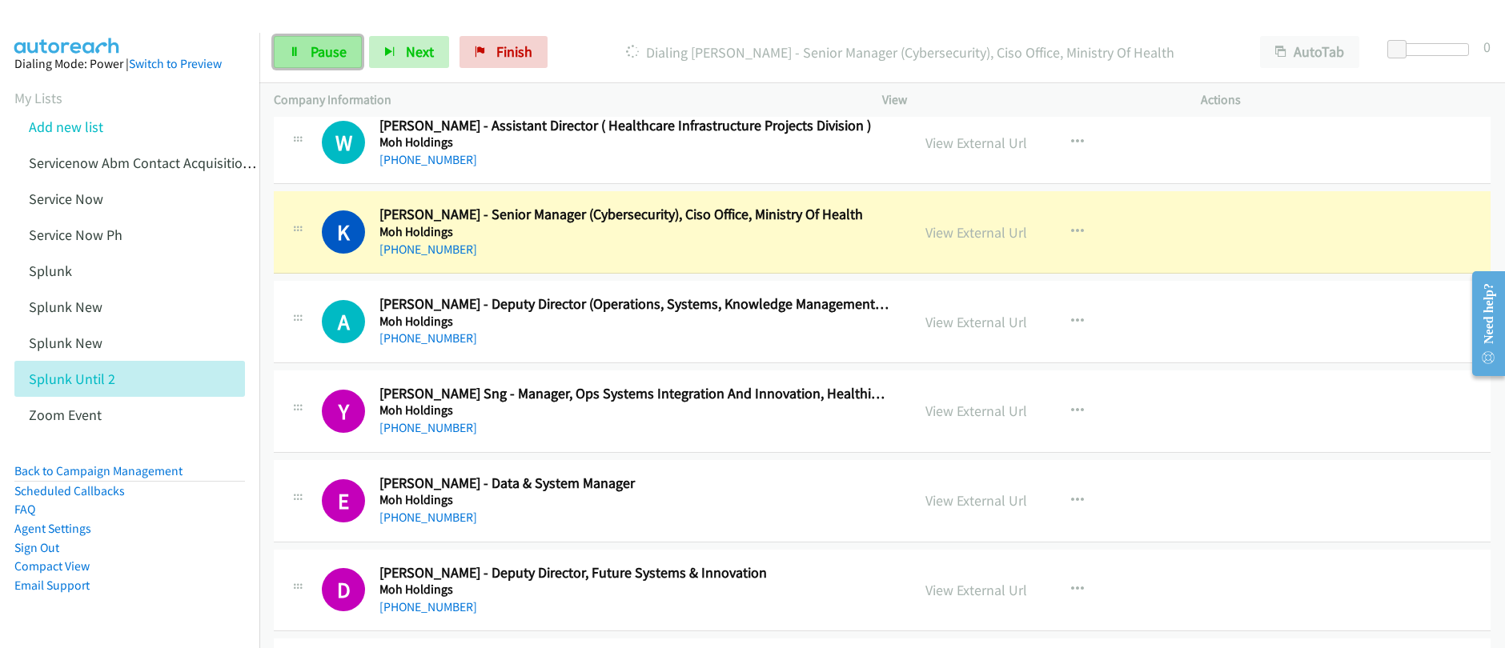
click at [318, 53] on span "Pause" at bounding box center [329, 51] width 36 height 18
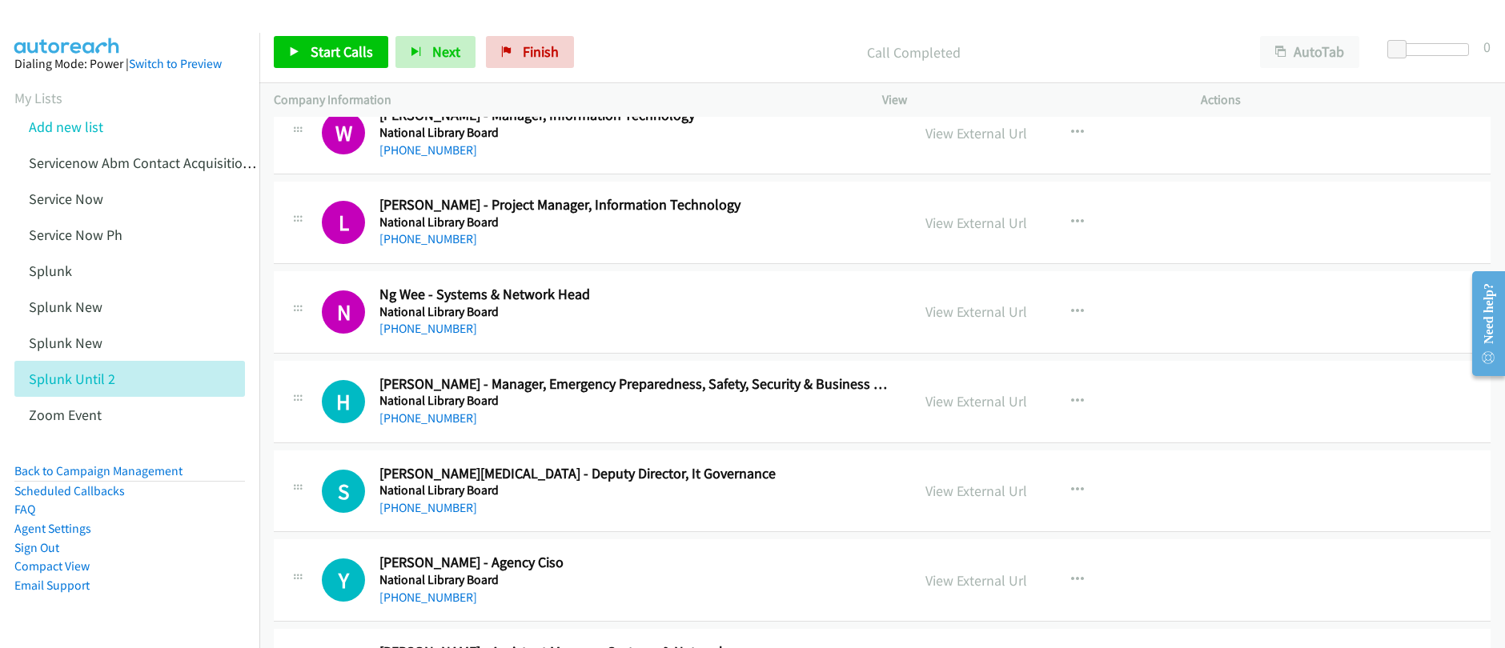
scroll to position [13507, 0]
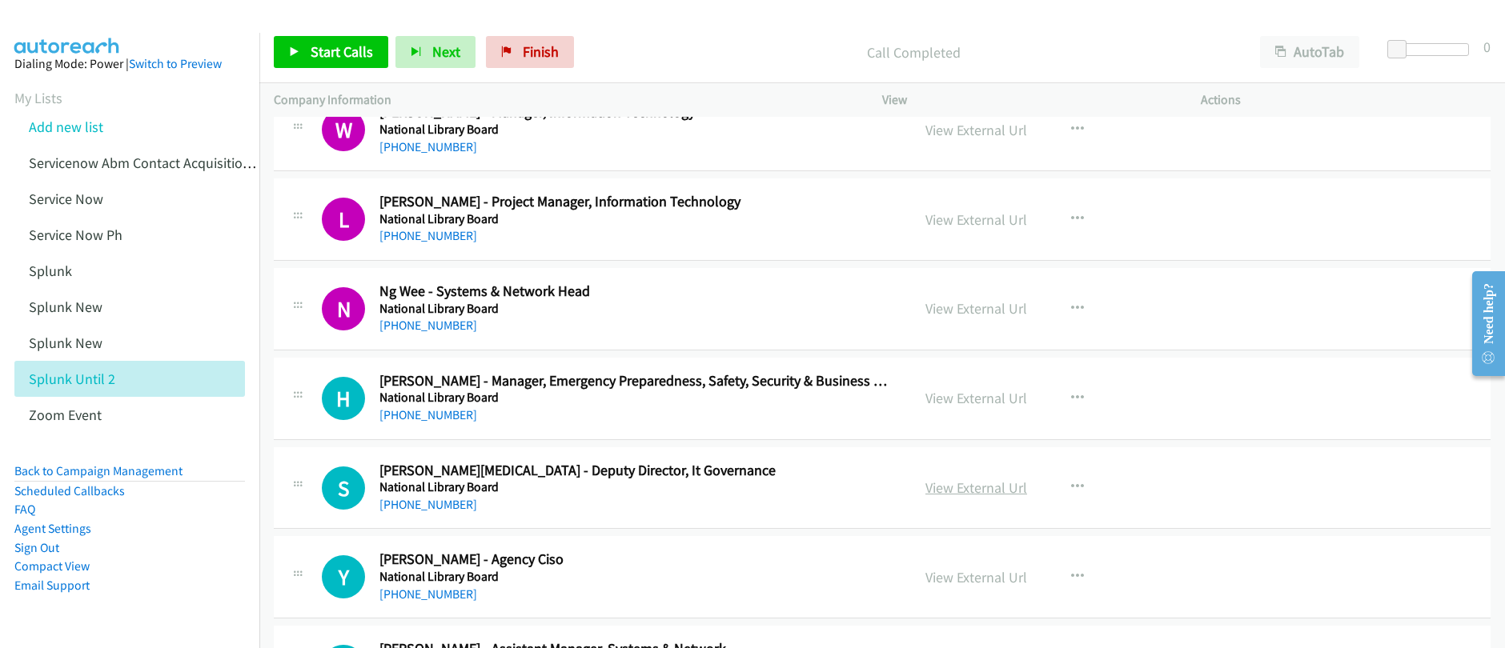
click at [992, 490] on link "View External Url" at bounding box center [976, 488] width 102 height 18
click at [344, 46] on span "Start Calls" at bounding box center [342, 51] width 62 height 18
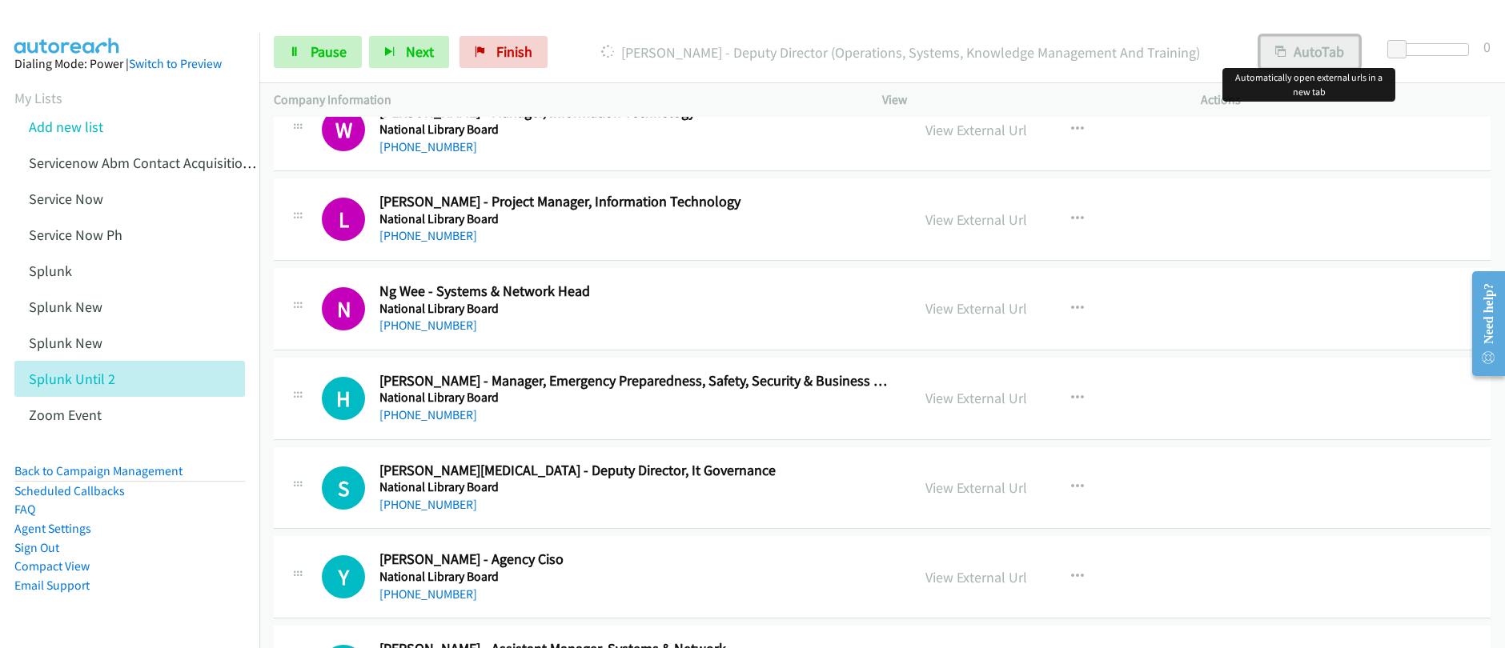
click at [1306, 54] on button "AutoTab" at bounding box center [1309, 52] width 99 height 32
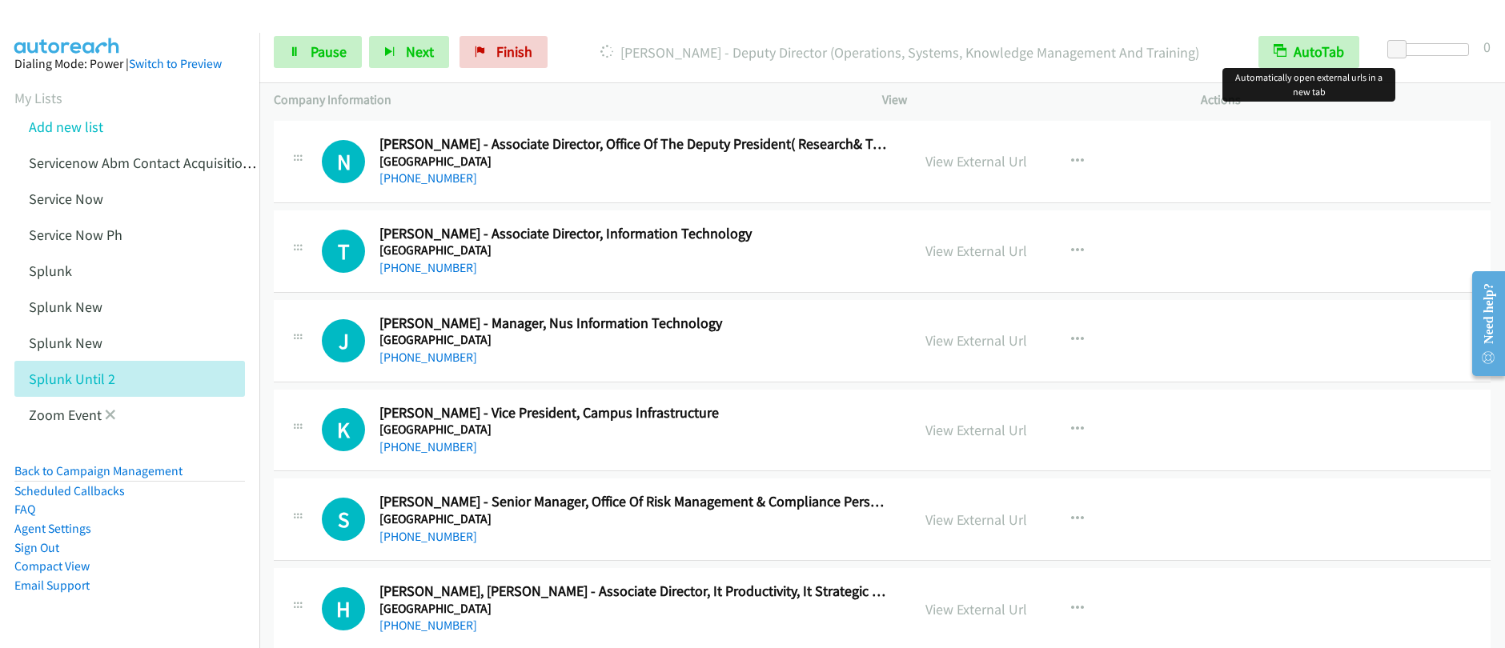
scroll to position [15717, 0]
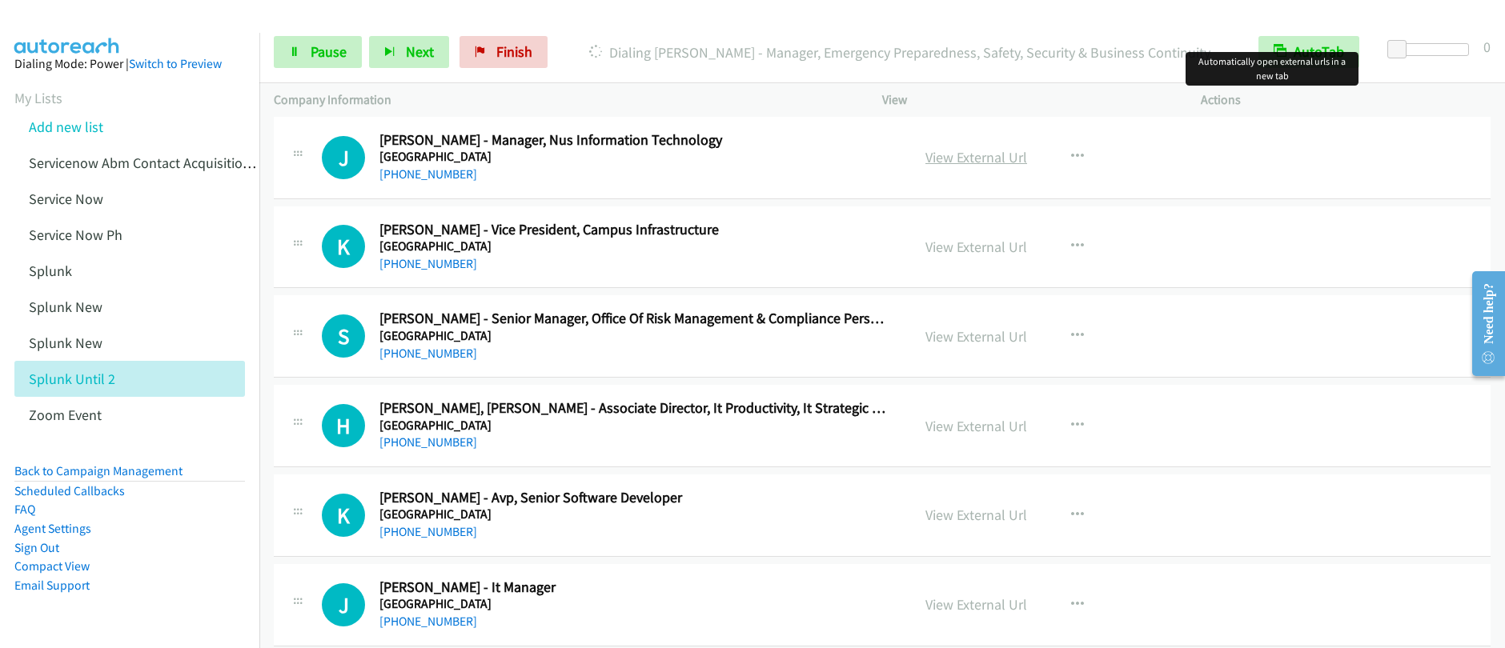
click at [961, 158] on link "View External Url" at bounding box center [976, 157] width 102 height 18
click at [1119, 47] on p "Dialing Samuel Tham - Deputy Director, It Governance" at bounding box center [899, 53] width 660 height 22
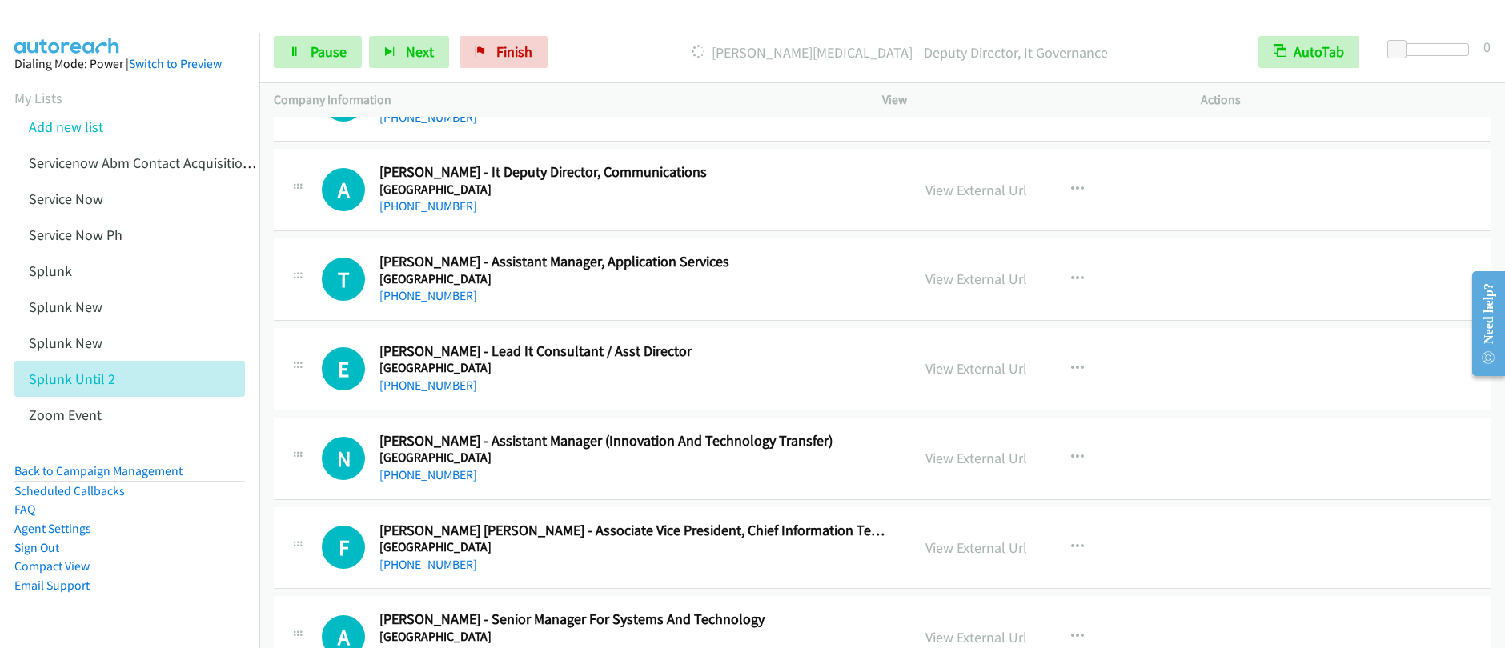
scroll to position [21058, 0]
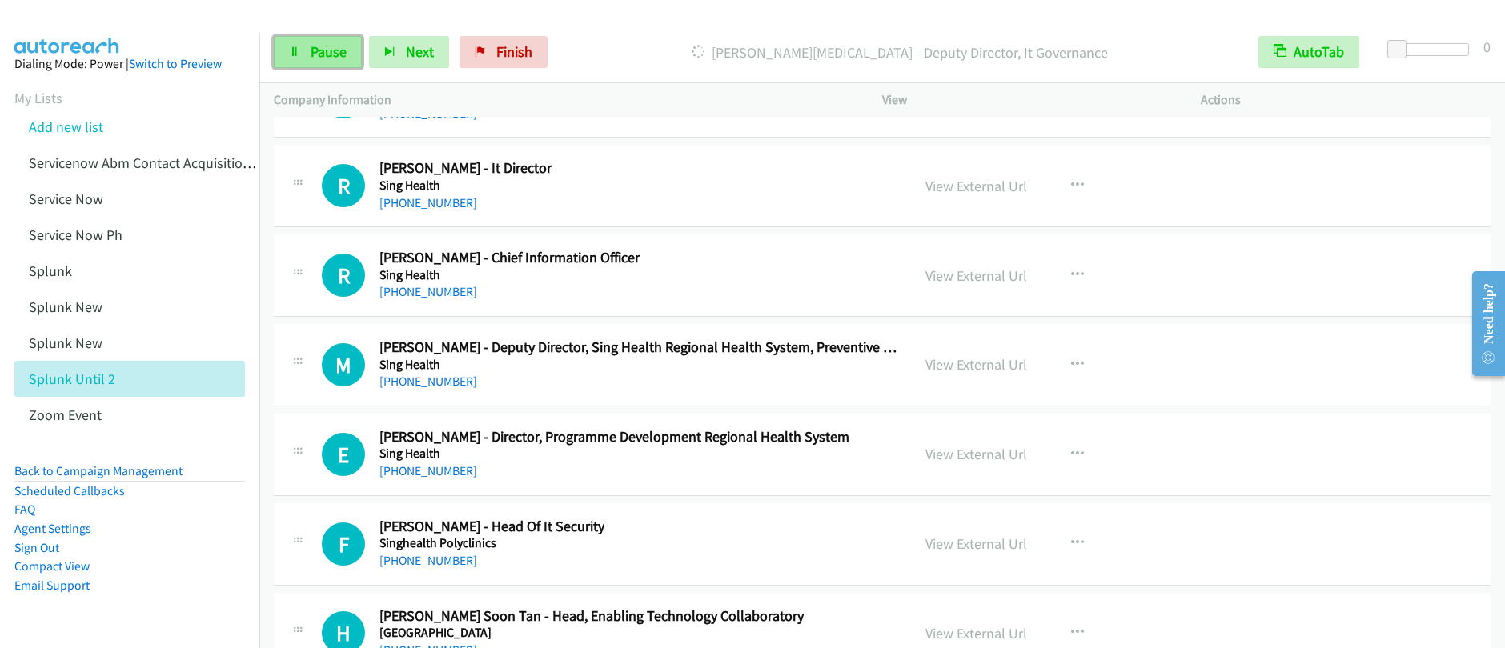
click at [324, 62] on link "Pause" at bounding box center [318, 52] width 88 height 32
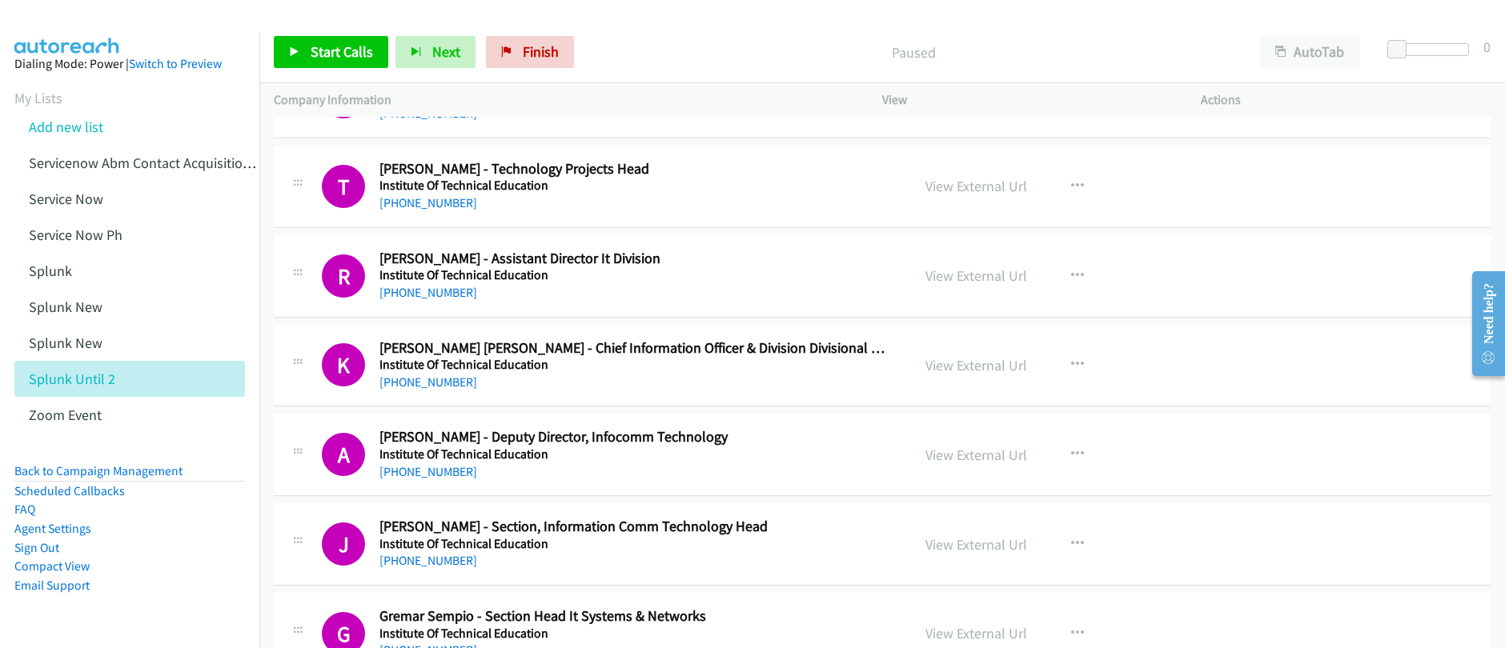
scroll to position [3532, 0]
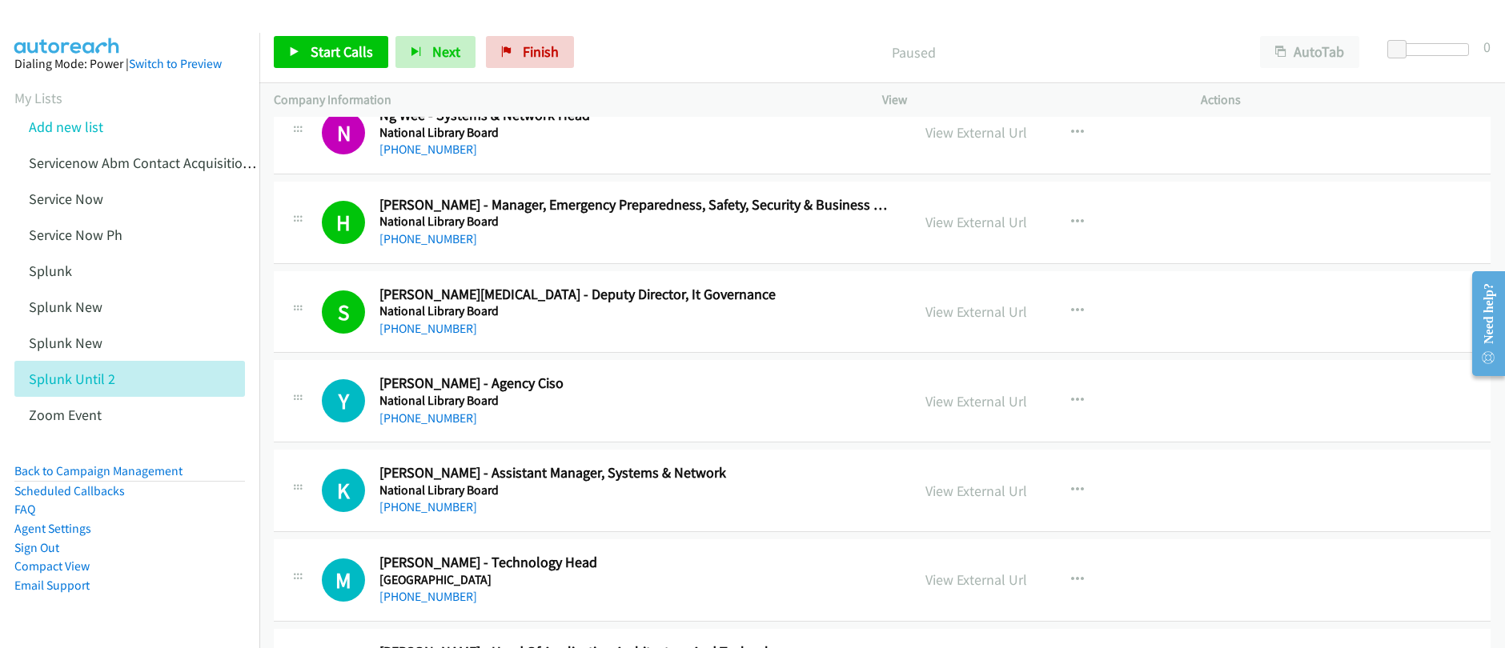
scroll to position [13686, 0]
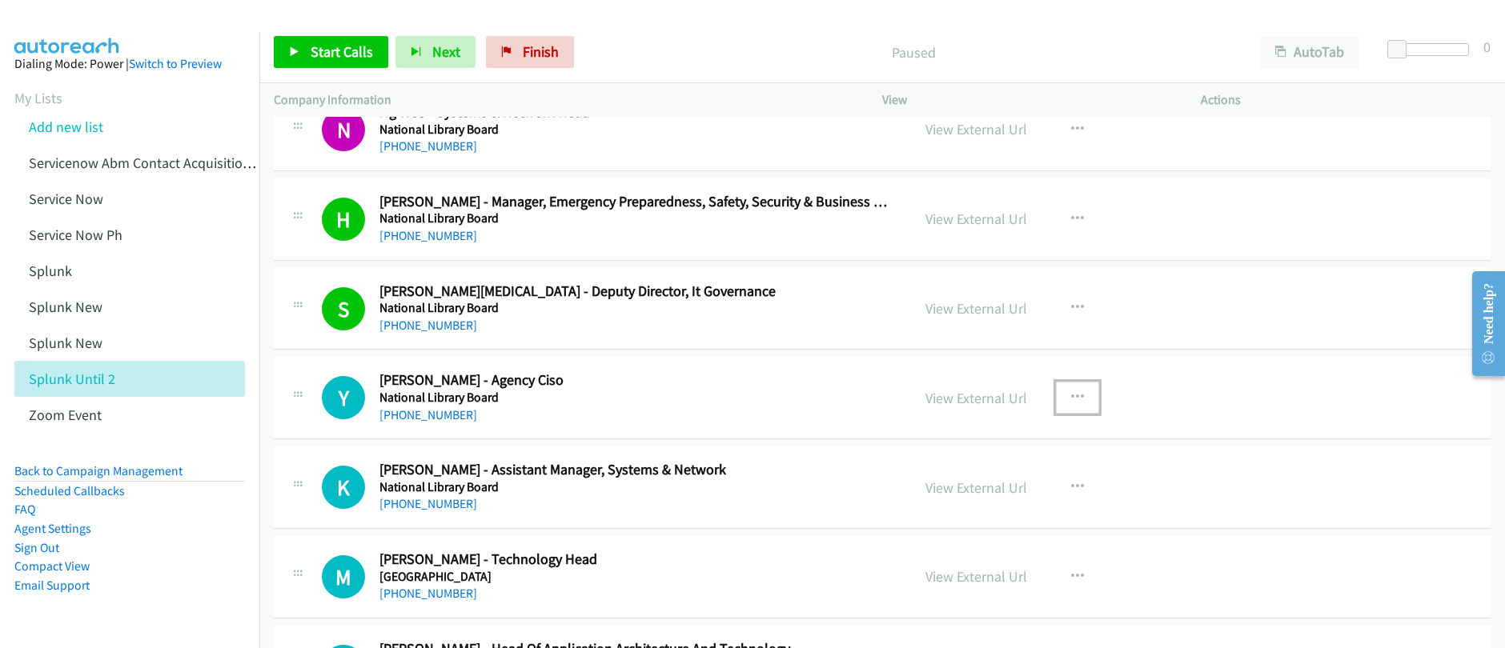
click at [1071, 395] on icon "button" at bounding box center [1077, 397] width 13 height 13
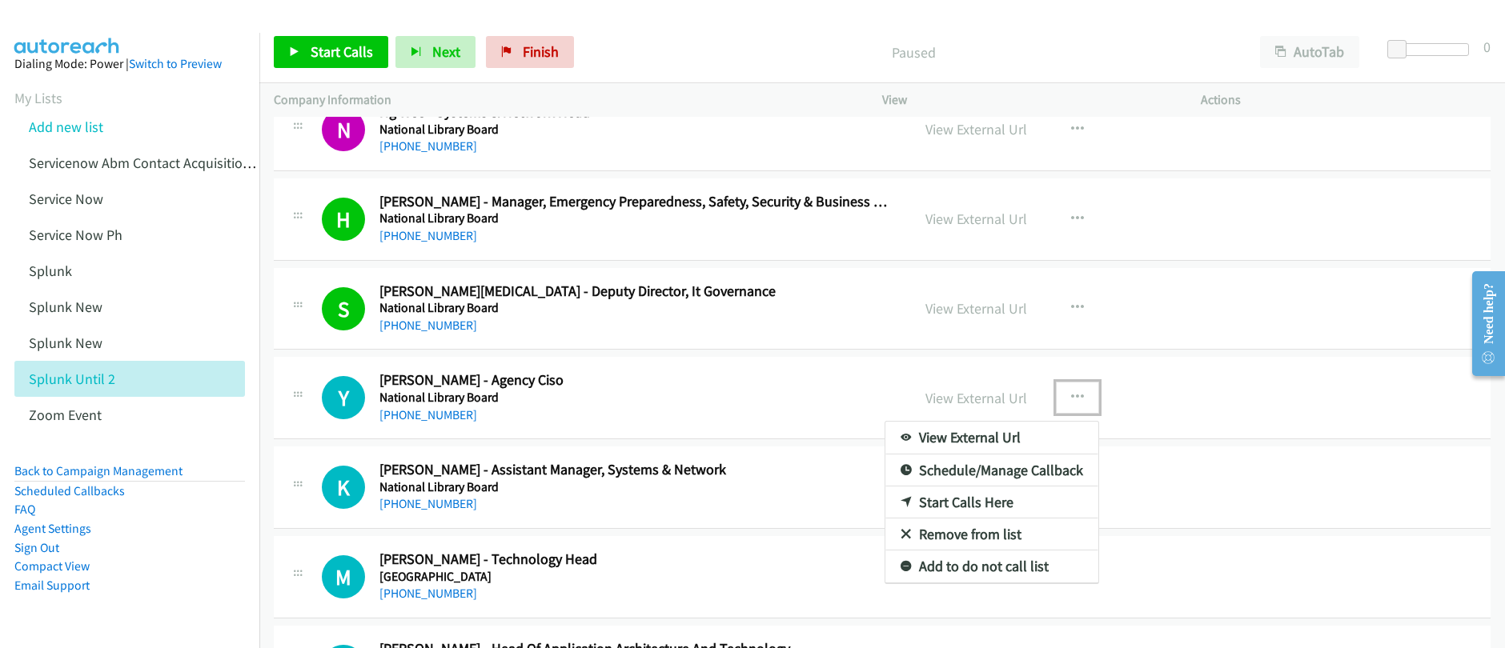
click at [964, 507] on link "Start Calls Here" at bounding box center [991, 503] width 213 height 32
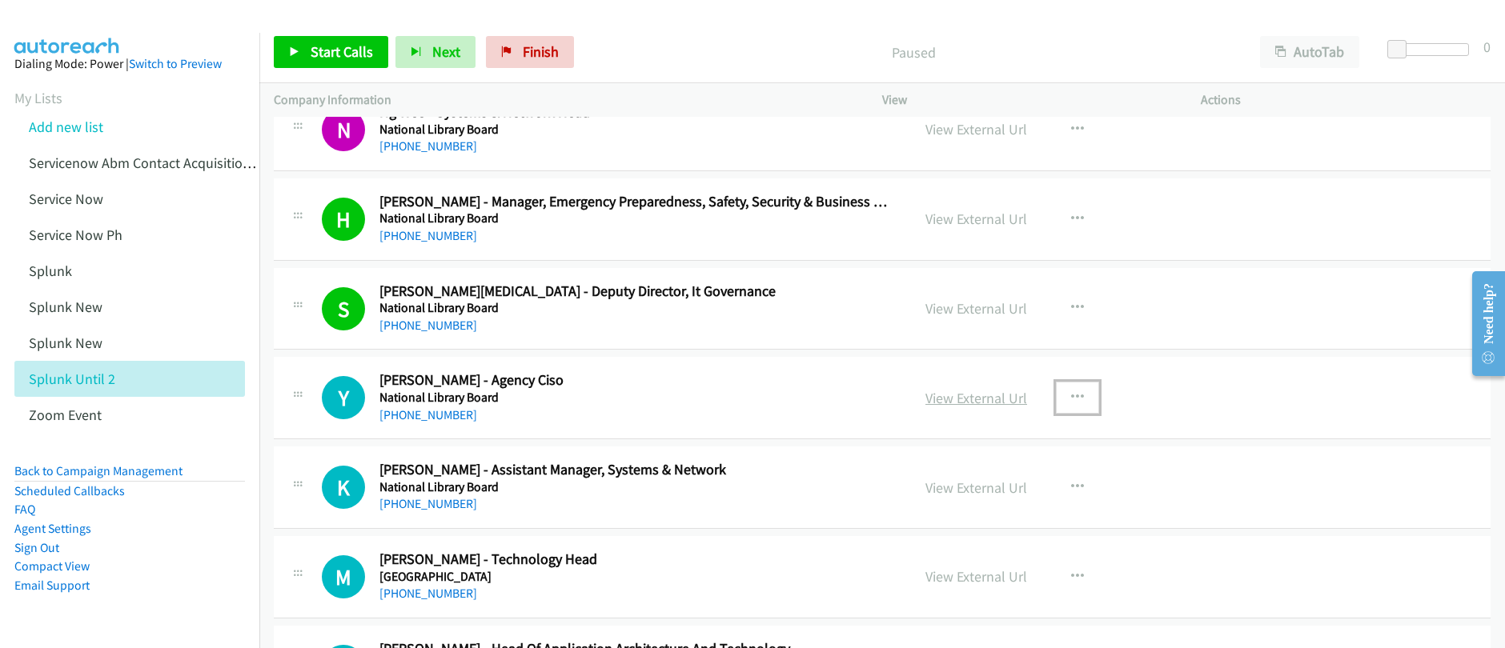
click at [1004, 395] on link "View External Url" at bounding box center [976, 398] width 102 height 18
click at [311, 60] on span "Start Calls" at bounding box center [342, 51] width 62 height 18
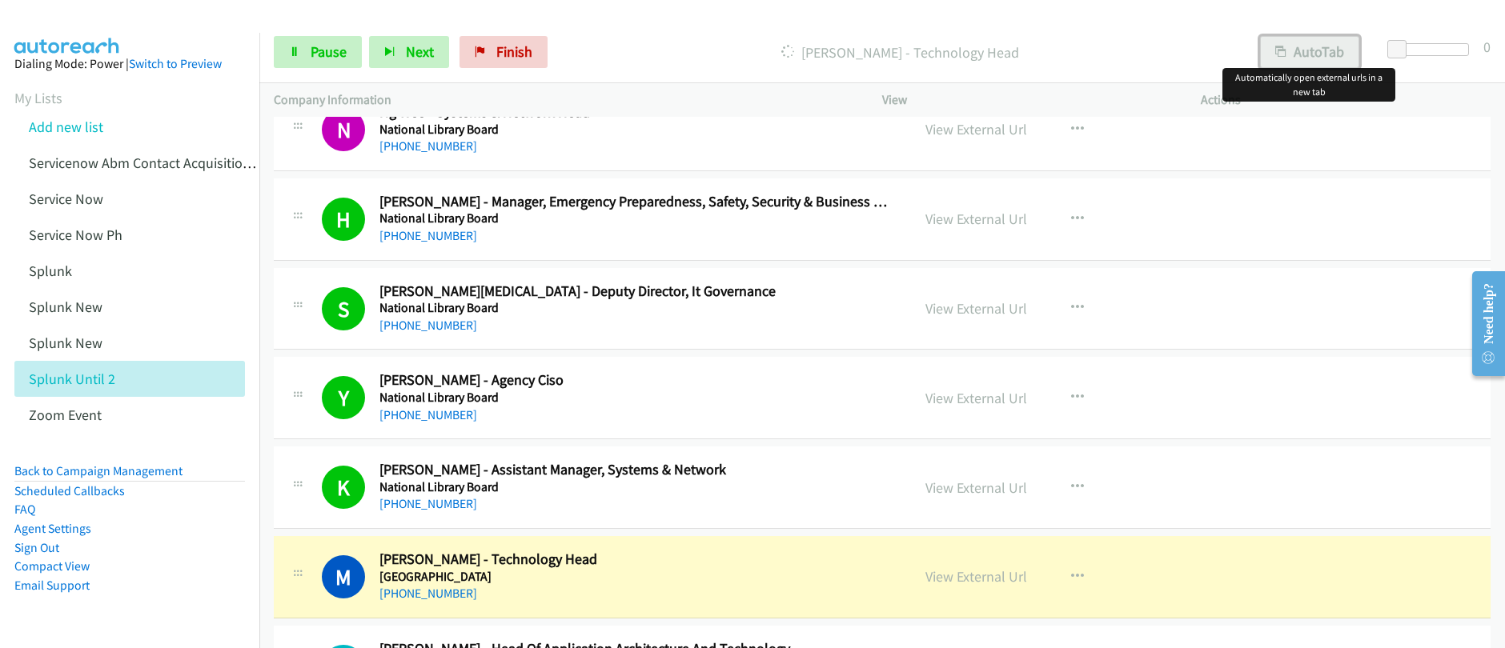
click at [1293, 53] on button "AutoTab" at bounding box center [1309, 52] width 99 height 32
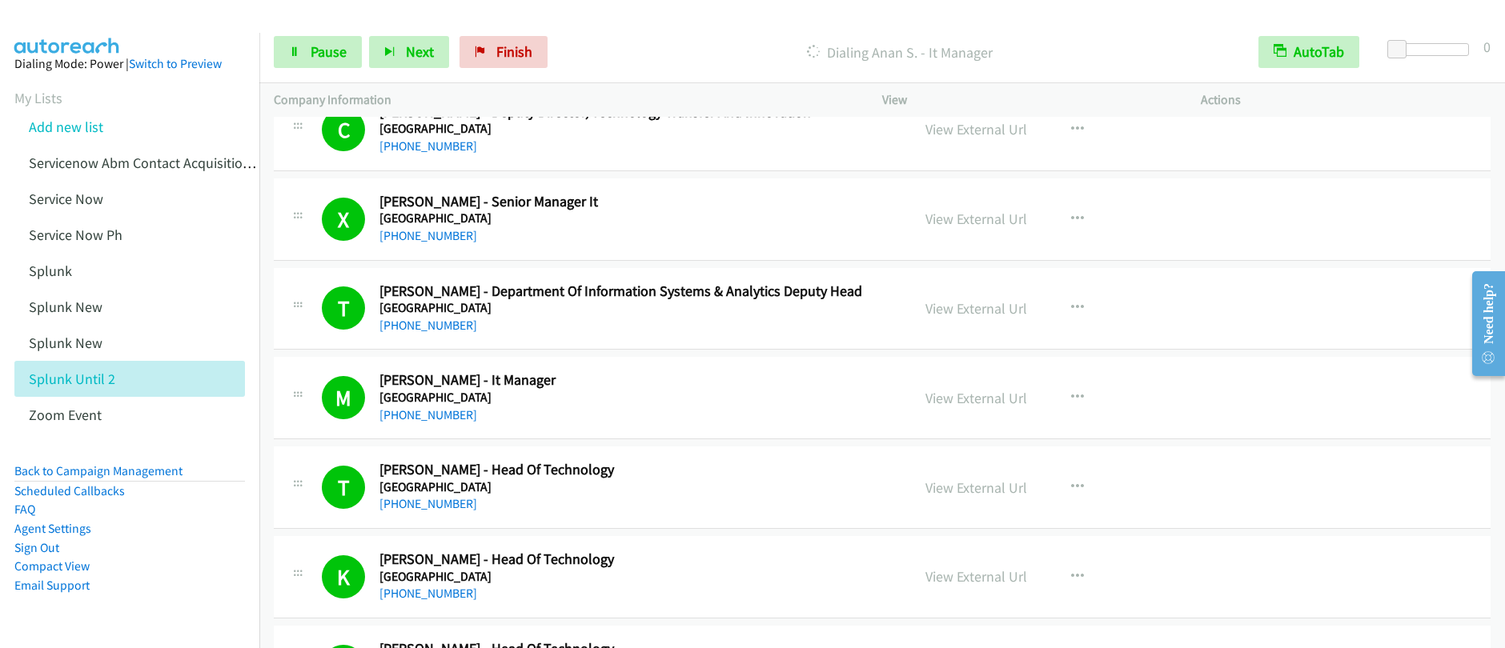
scroll to position [15200, 0]
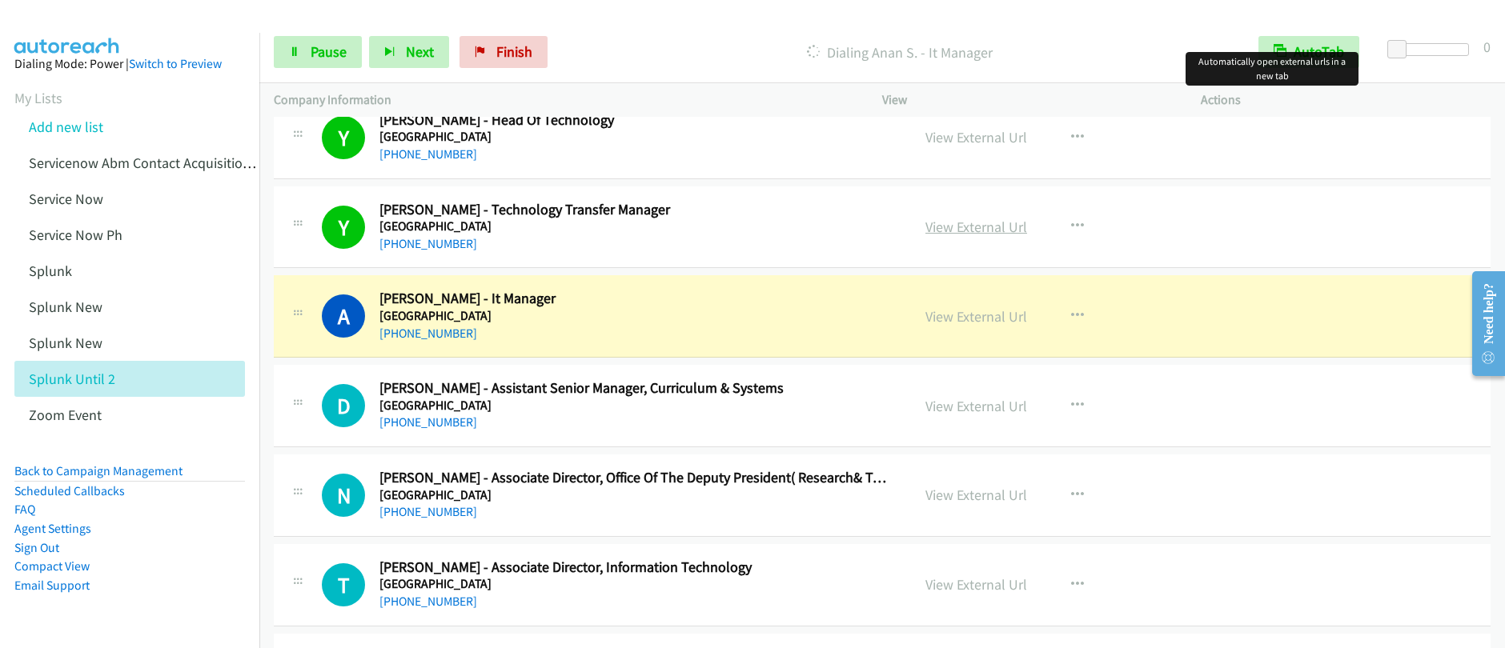
click at [973, 230] on link "View External Url" at bounding box center [976, 227] width 102 height 18
click at [0, 0] on div "Start Calls Pause Next Finish Dialing Anan S. - It Manager AutoTab AutoTab 0 Co…" at bounding box center [752, 0] width 1505 height 0
click at [322, 52] on span "Pause" at bounding box center [329, 51] width 36 height 18
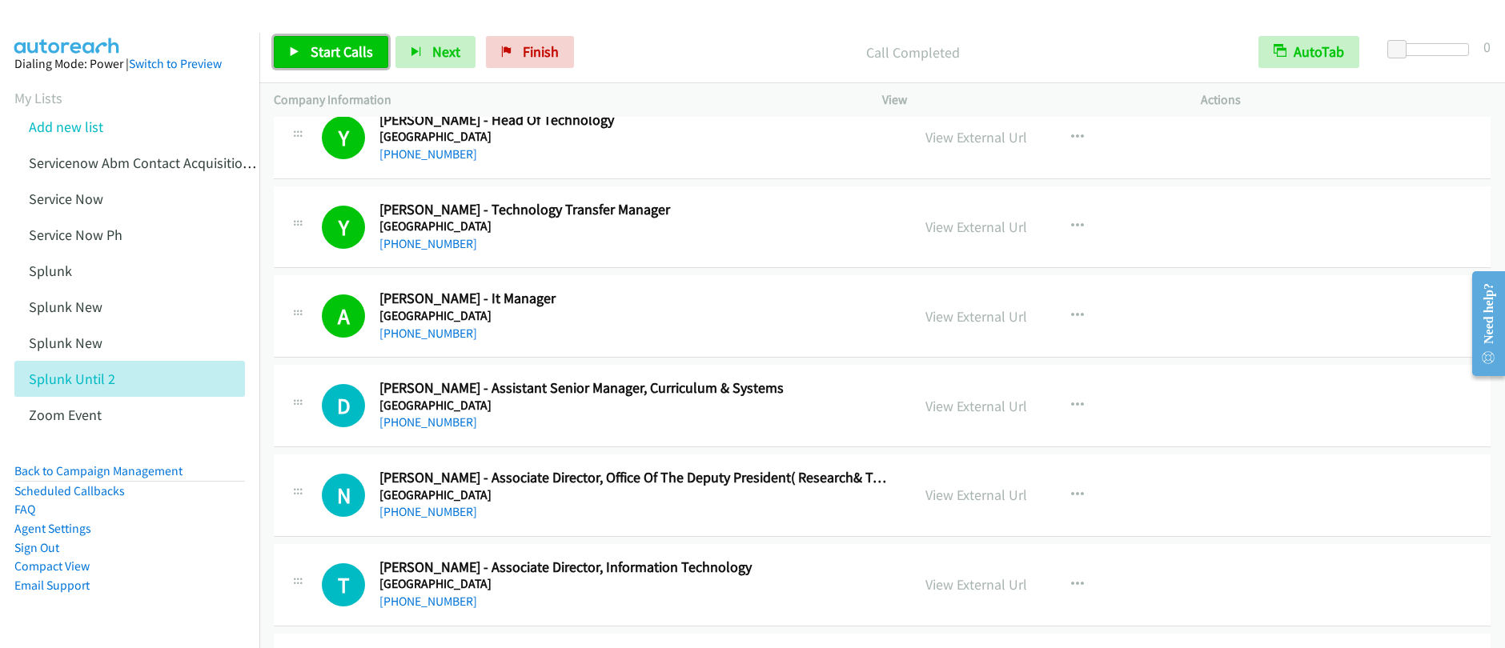
click at [351, 55] on span "Start Calls" at bounding box center [342, 51] width 62 height 18
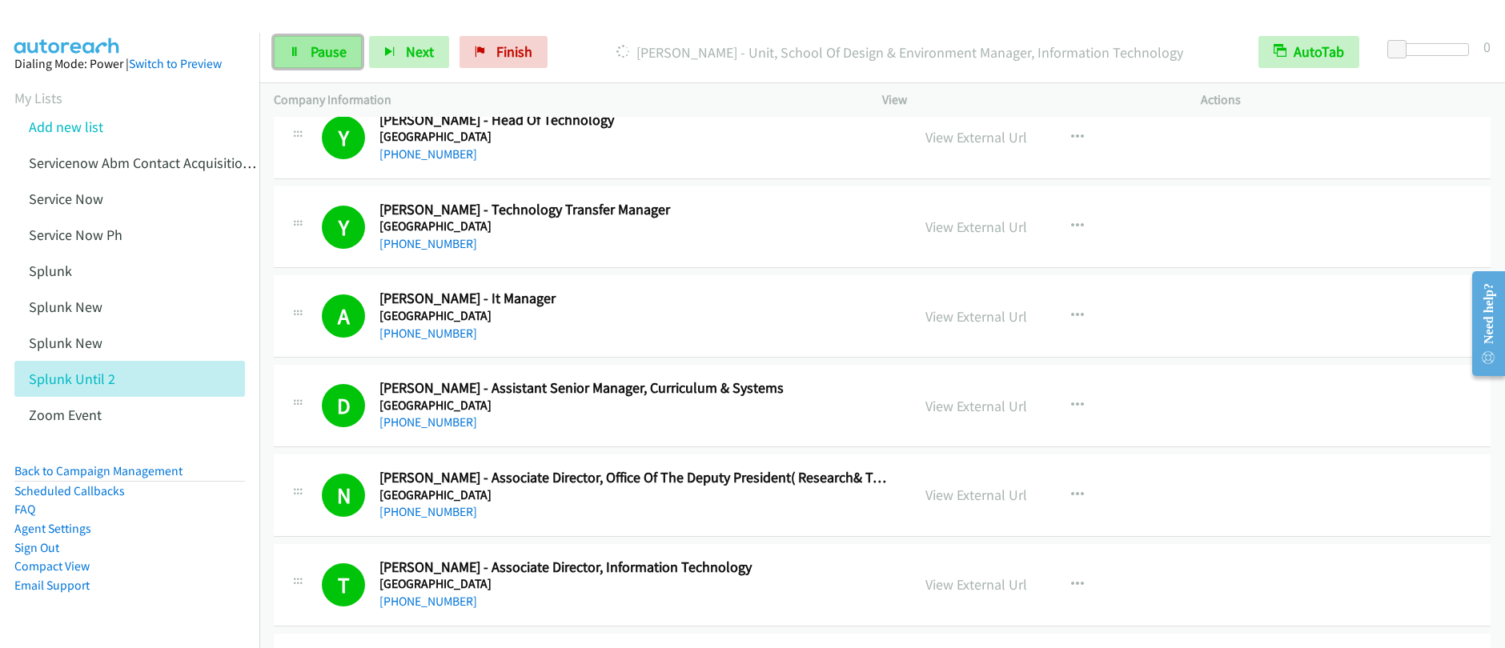
click at [325, 55] on span "Pause" at bounding box center [329, 51] width 36 height 18
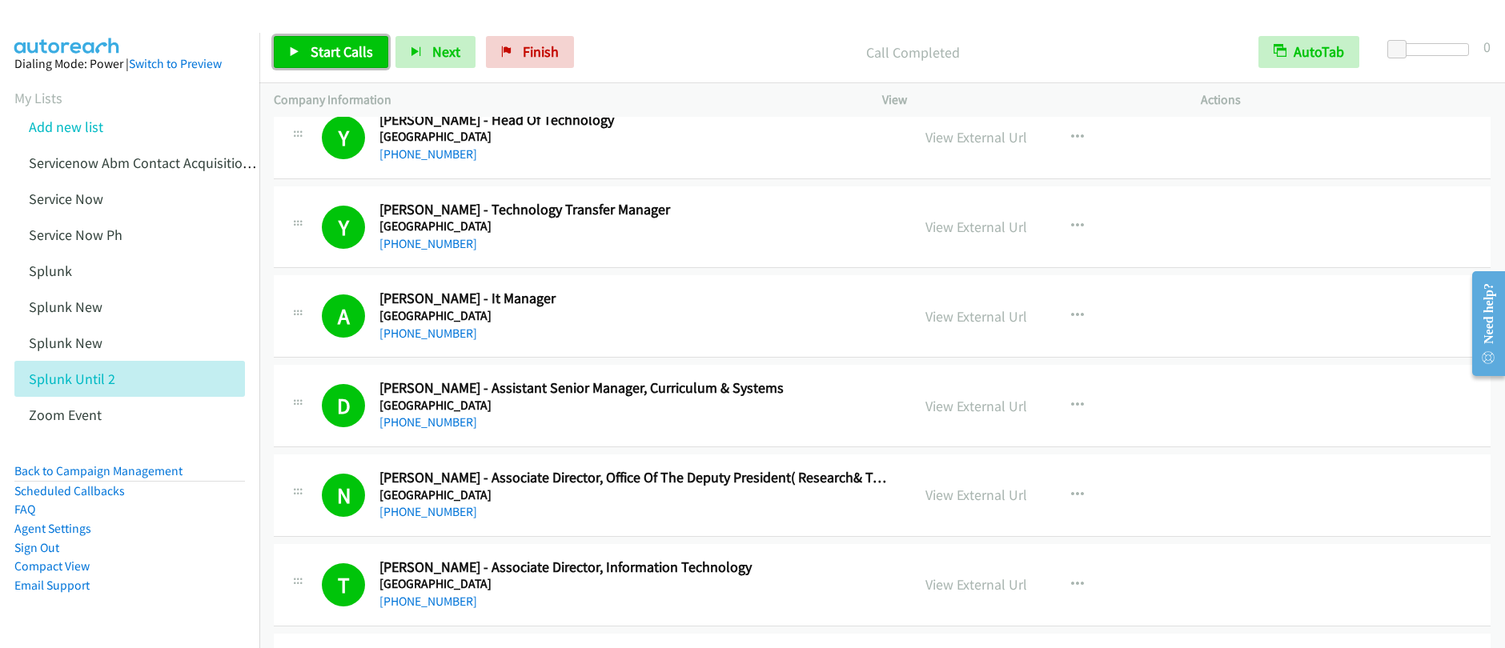
click at [336, 51] on span "Start Calls" at bounding box center [342, 51] width 62 height 18
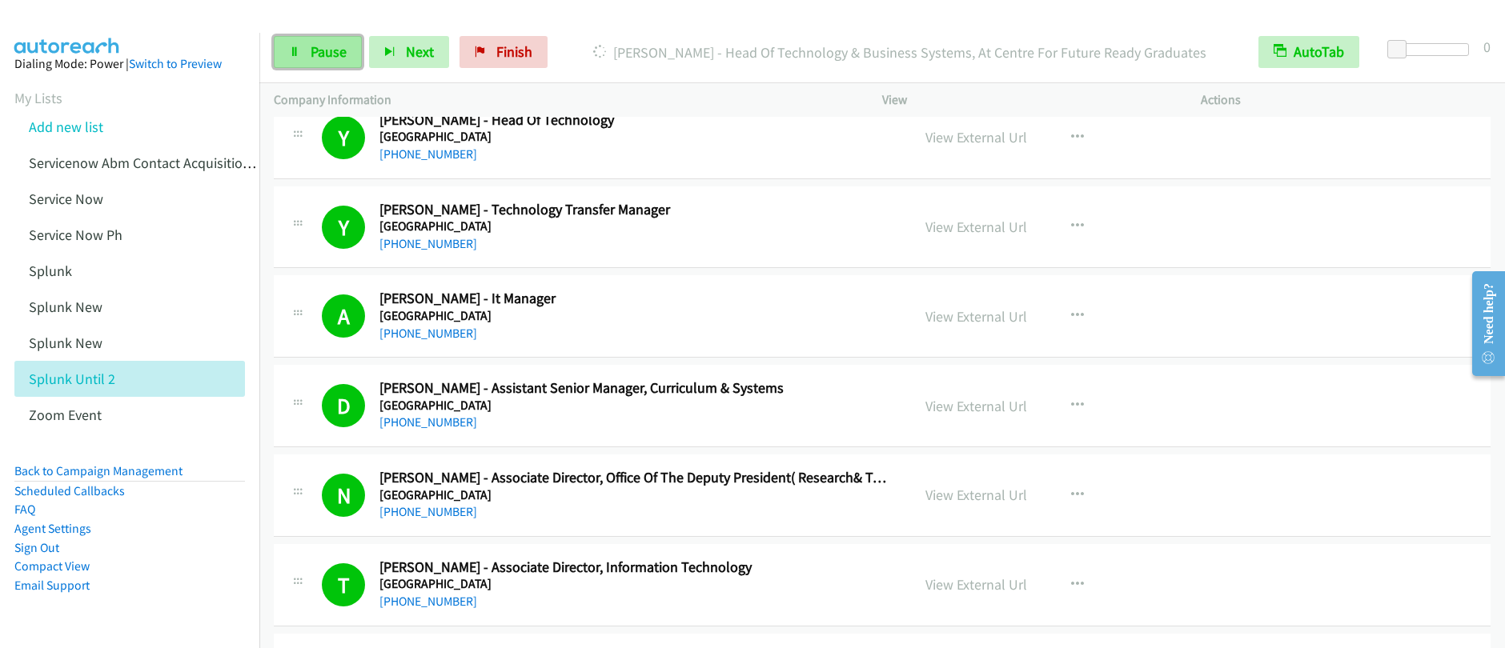
click at [315, 57] on span "Pause" at bounding box center [329, 51] width 36 height 18
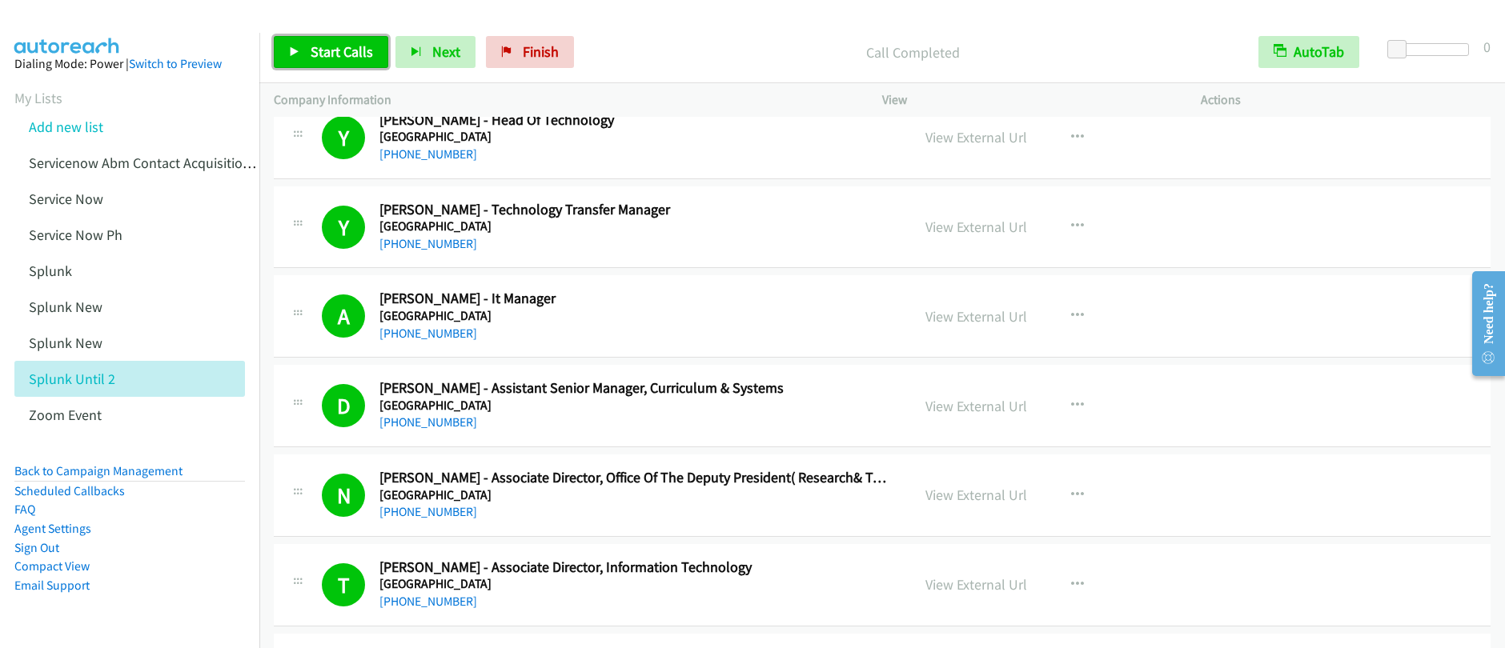
click at [330, 54] on span "Start Calls" at bounding box center [342, 51] width 62 height 18
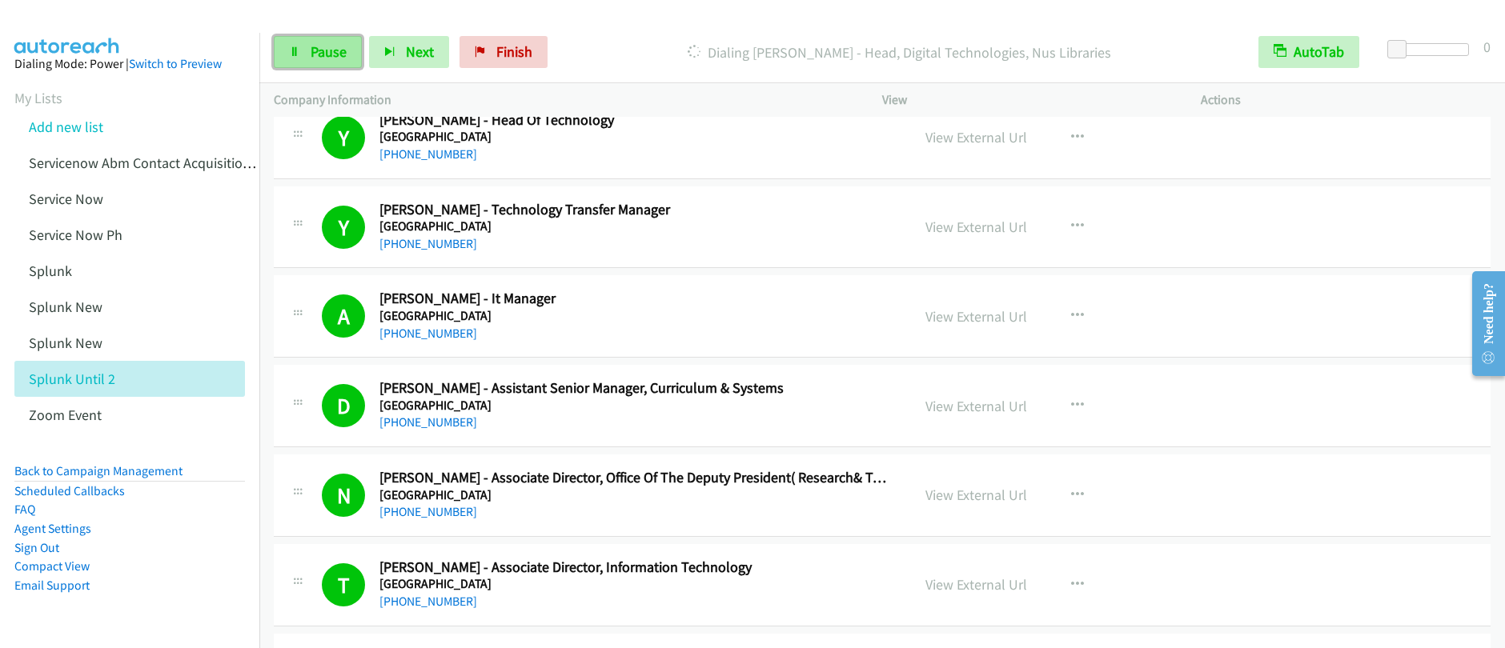
click at [315, 59] on span "Pause" at bounding box center [329, 51] width 36 height 18
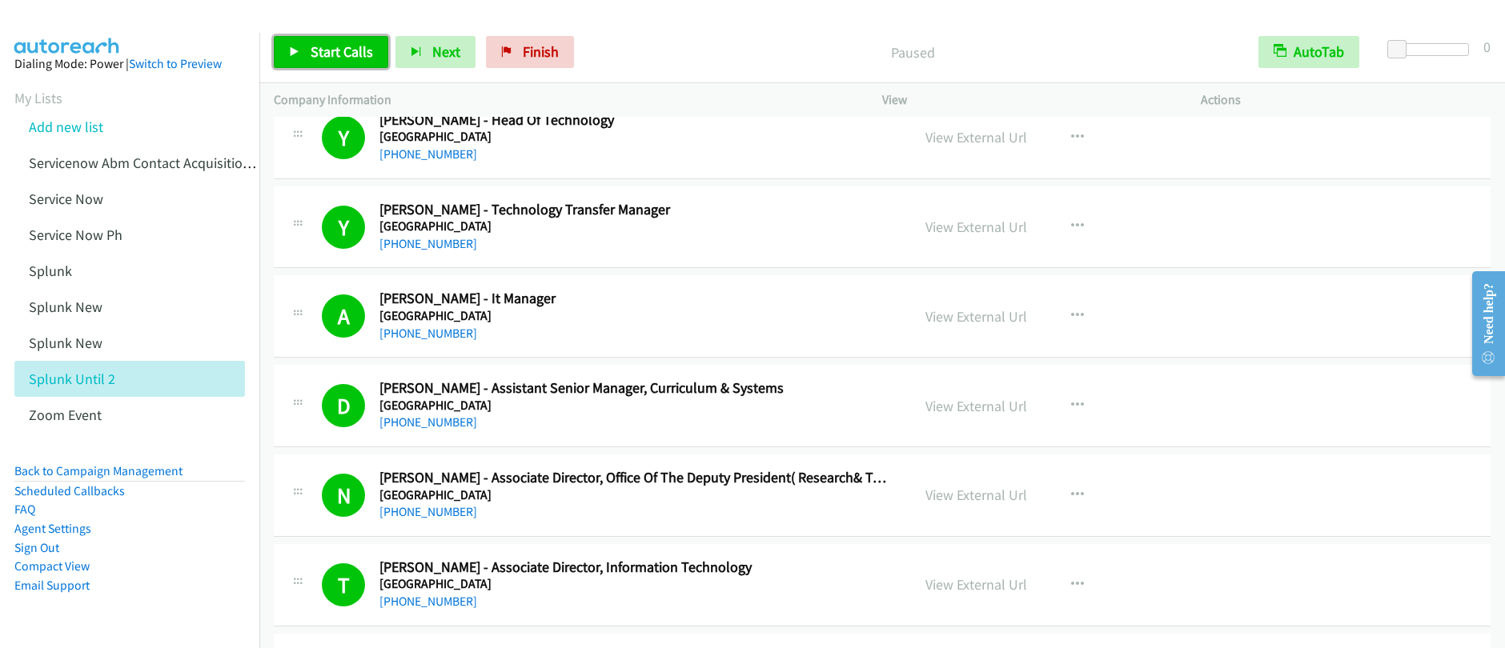
click at [347, 59] on span "Start Calls" at bounding box center [342, 51] width 62 height 18
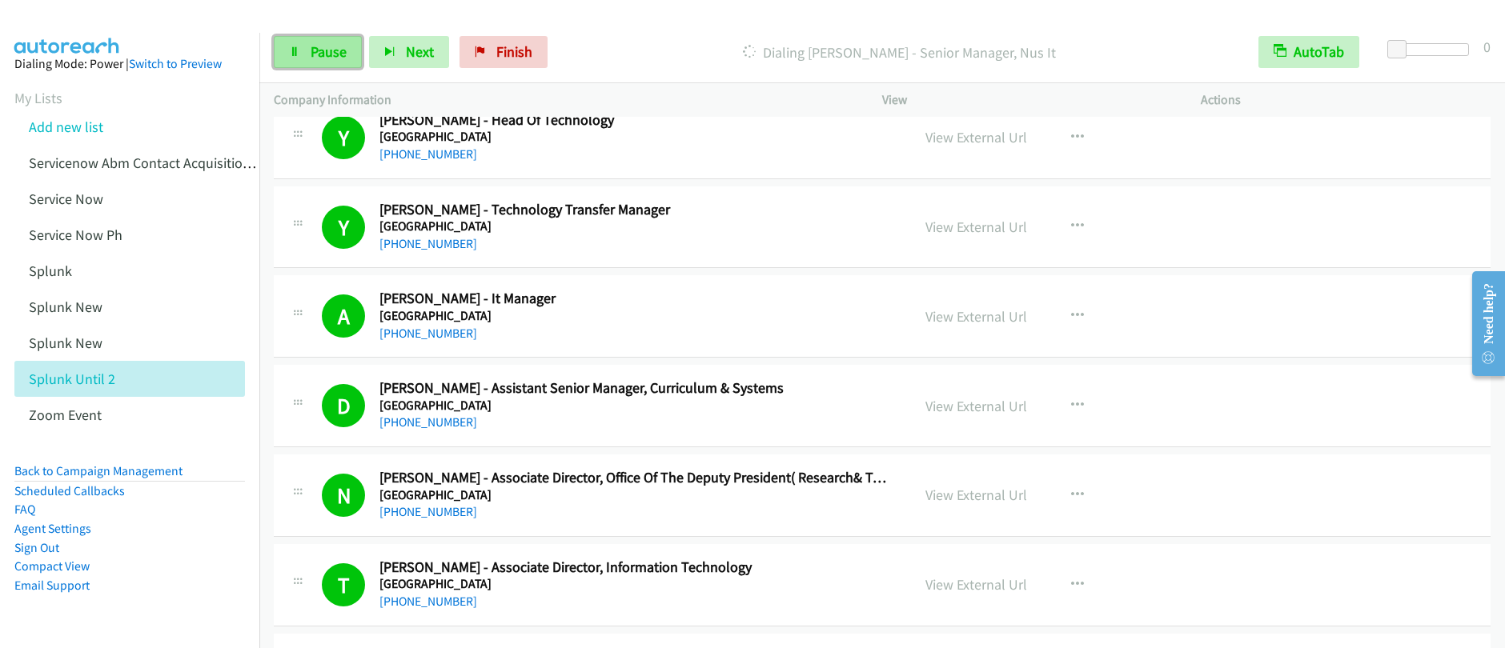
click at [322, 53] on span "Pause" at bounding box center [329, 51] width 36 height 18
click at [328, 58] on span "Start Calls" at bounding box center [342, 51] width 62 height 18
click at [329, 59] on span "Pause" at bounding box center [329, 51] width 36 height 18
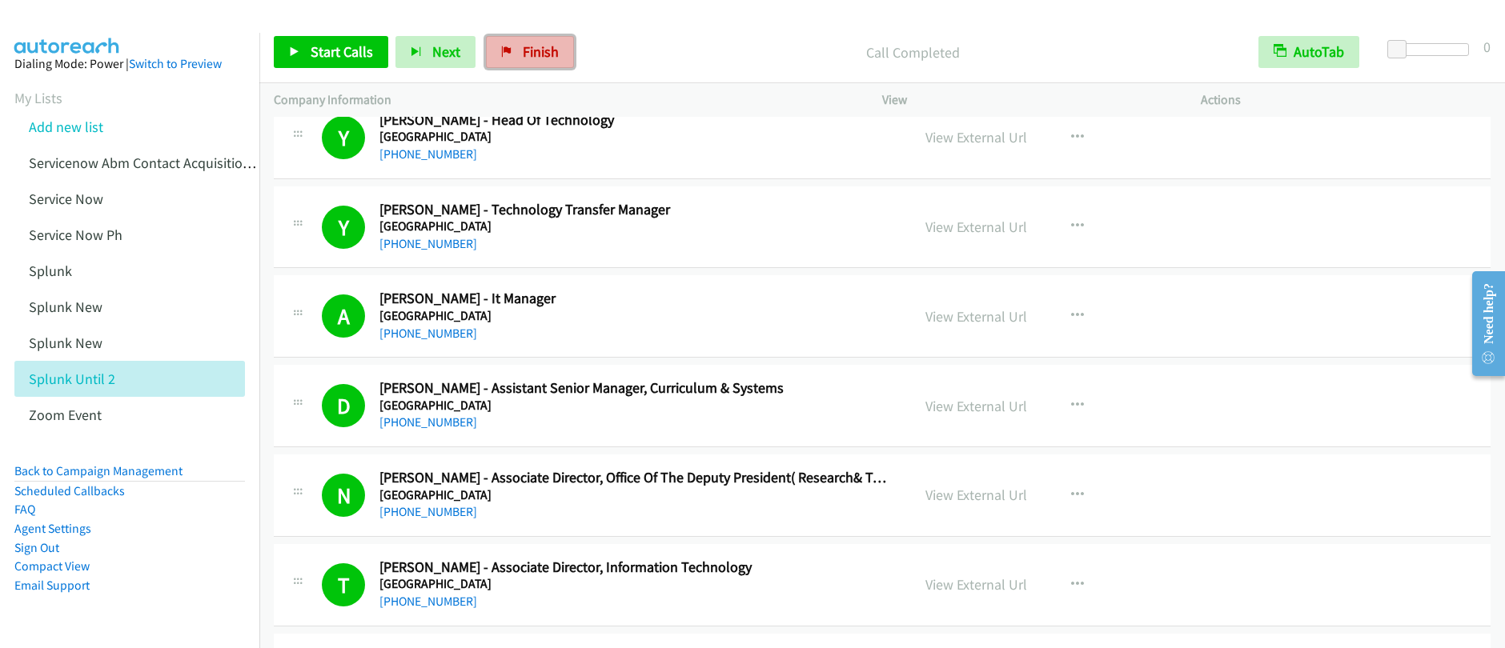
click at [535, 62] on link "Finish" at bounding box center [530, 52] width 88 height 32
